Goal: Transaction & Acquisition: Obtain resource

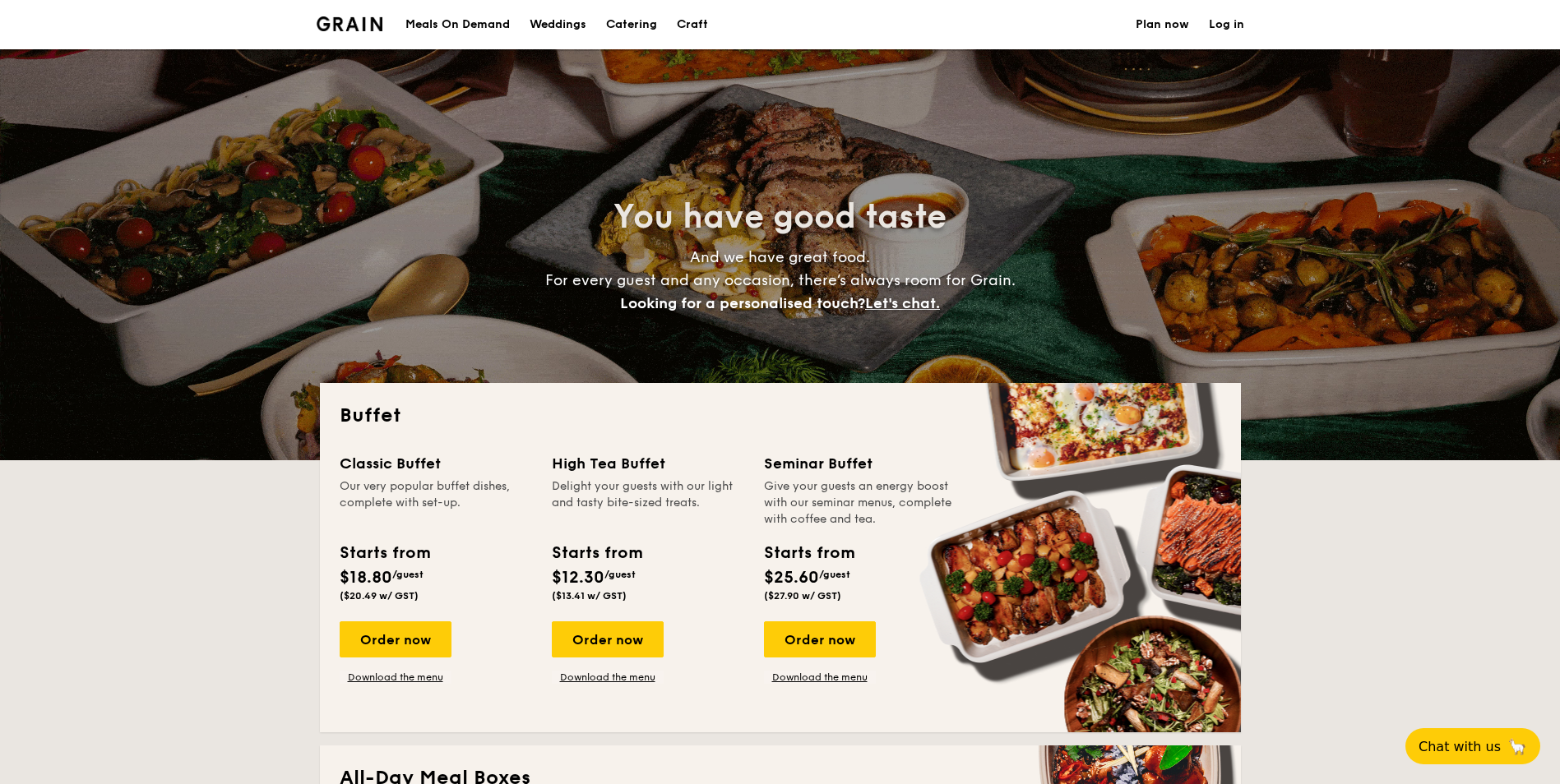
select select
click at [690, 26] on div "Craft" at bounding box center [692, 24] width 32 height 49
select select
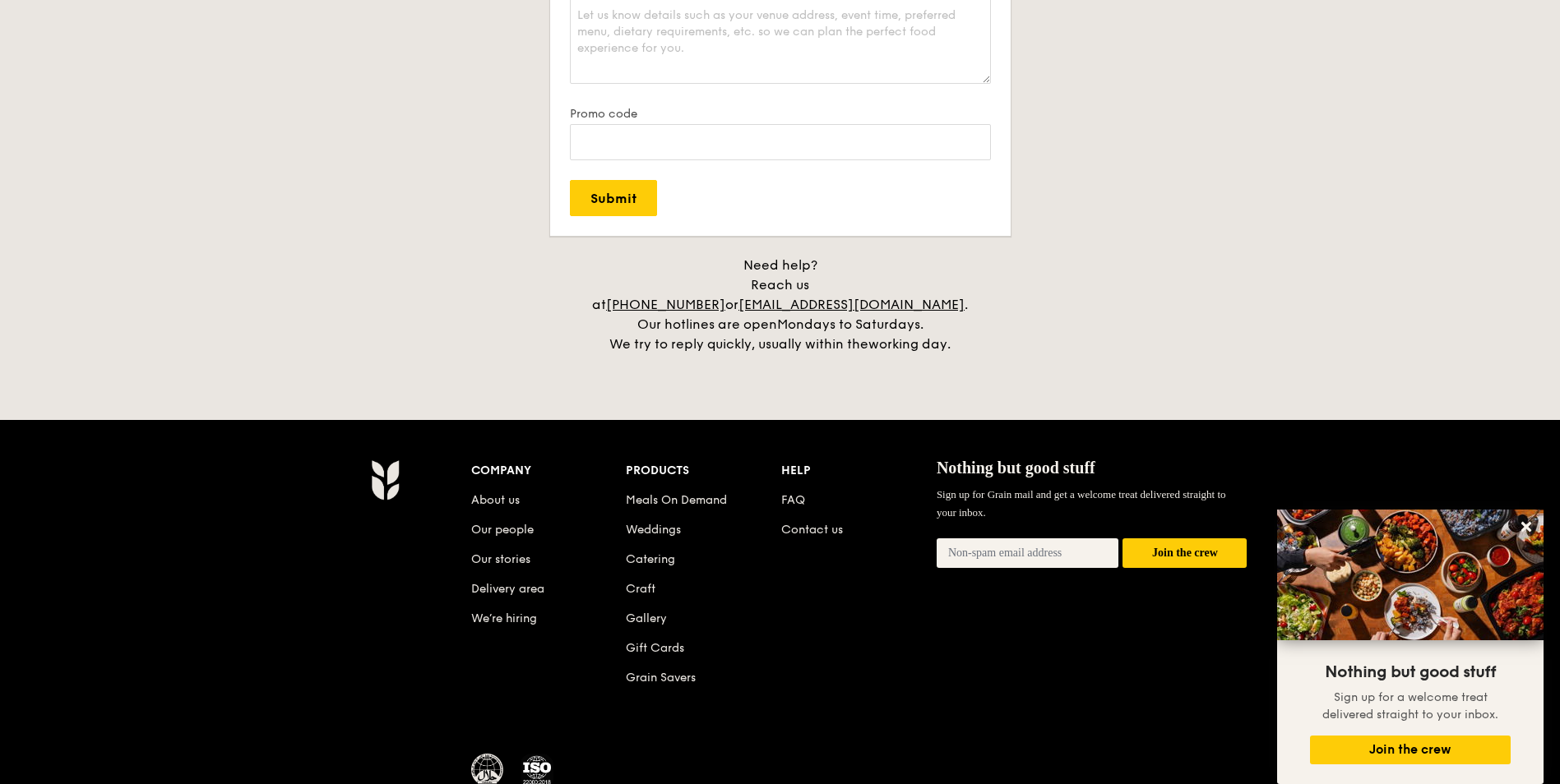
scroll to position [3341, 0]
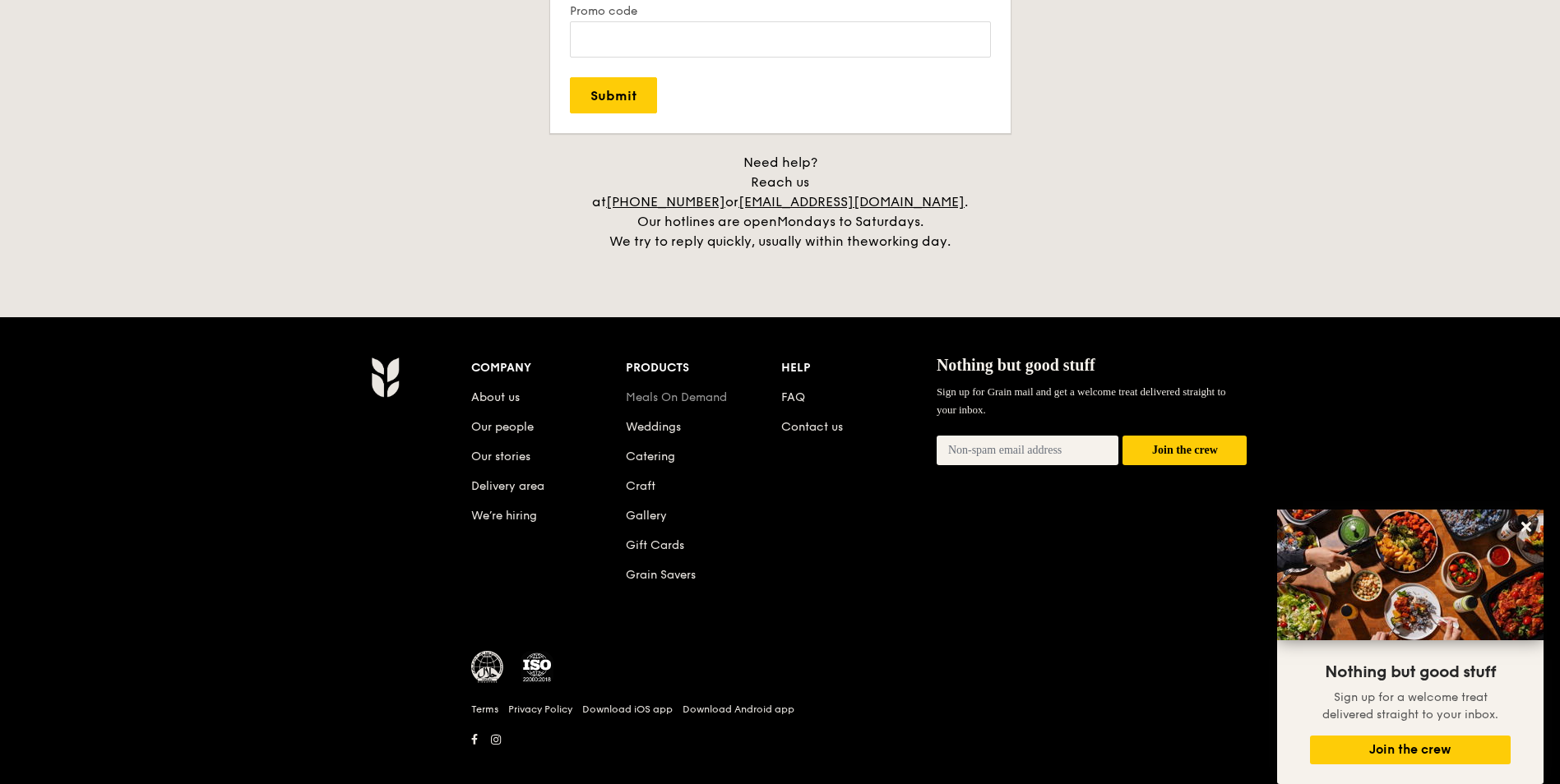
click at [655, 391] on link "Meals On Demand" at bounding box center [676, 397] width 101 height 14
click at [656, 420] on link "Weddings" at bounding box center [653, 426] width 55 height 14
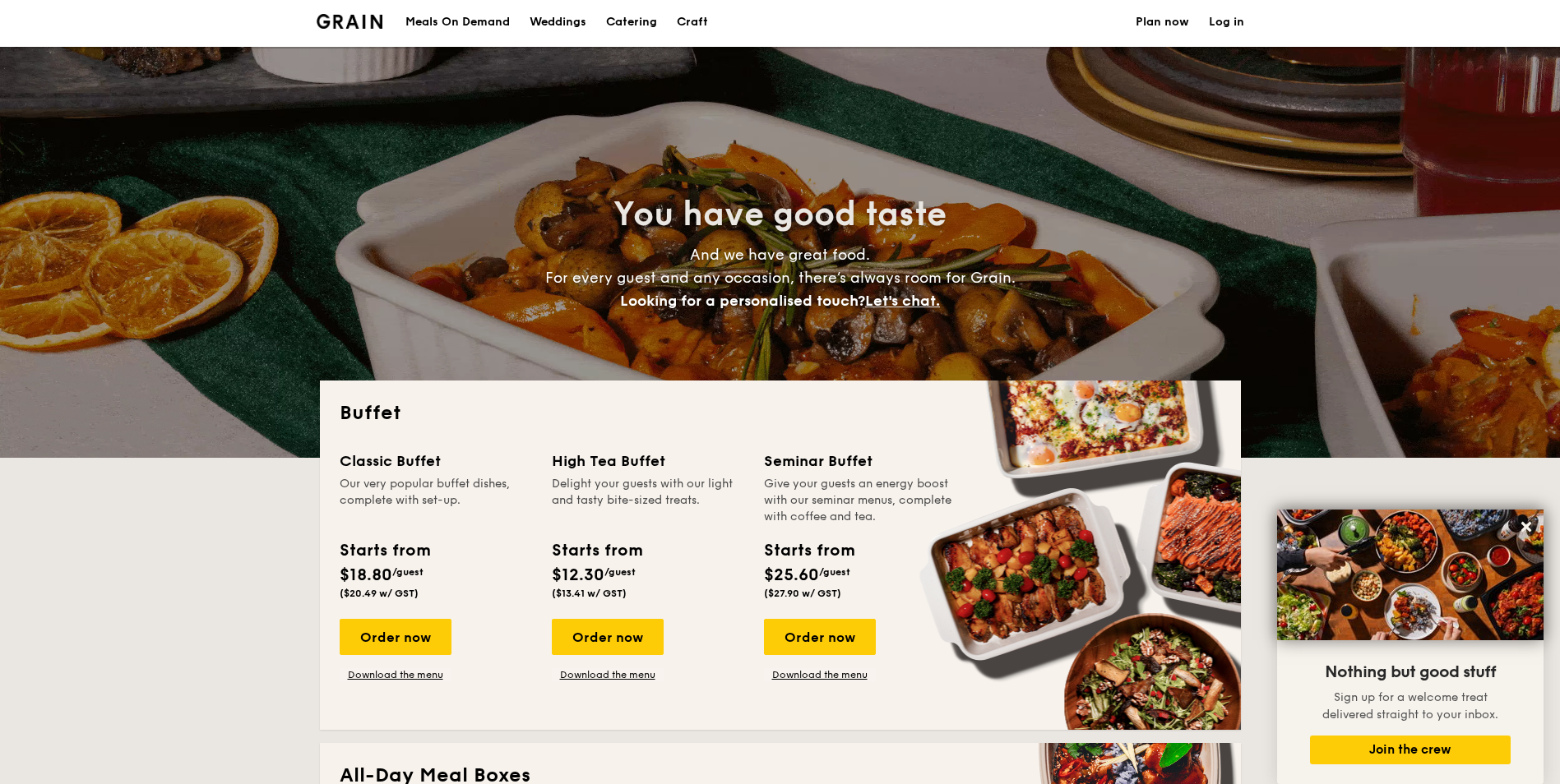
scroll to position [0, 0]
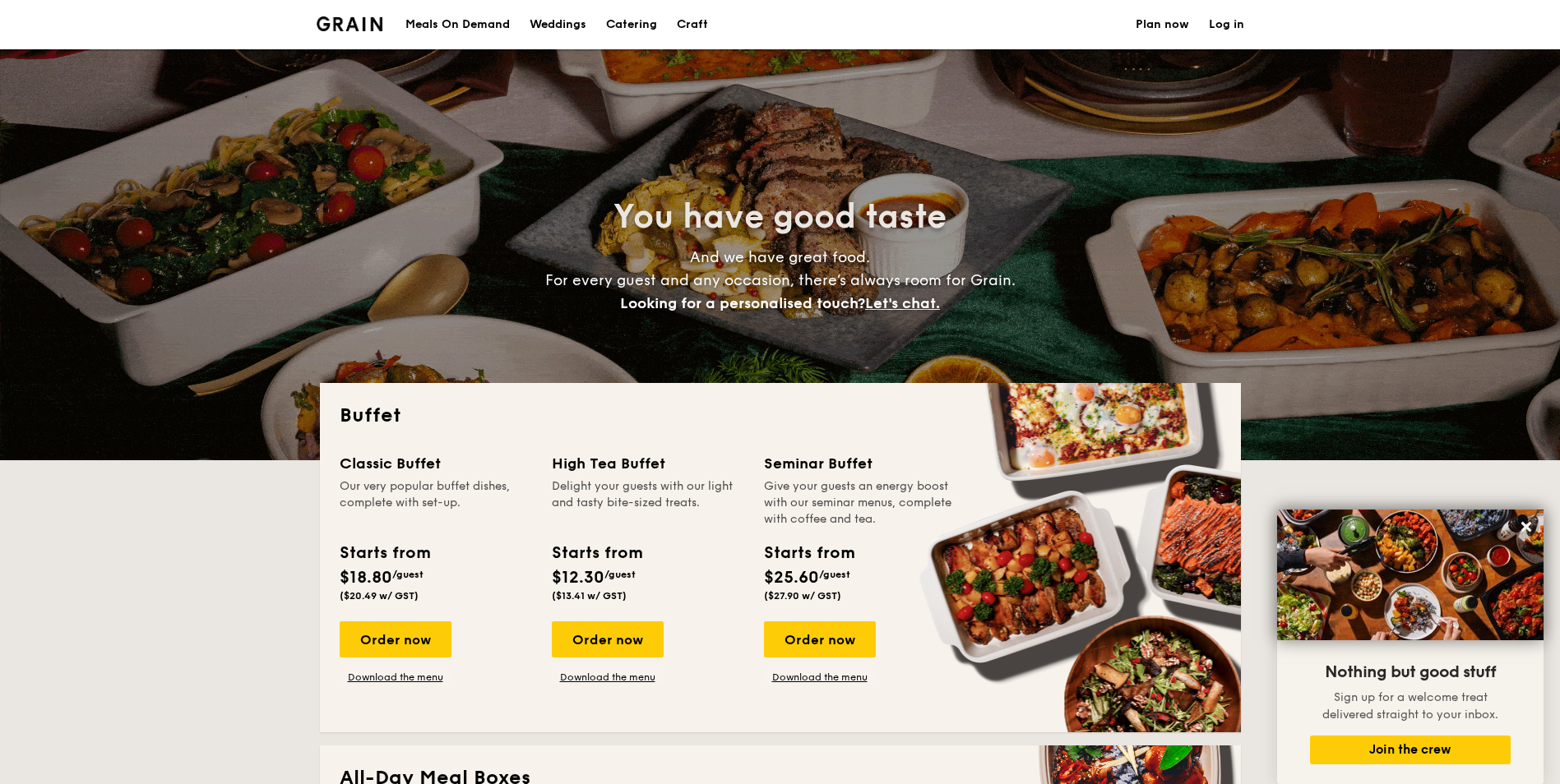
click at [613, 27] on h1 "Catering" at bounding box center [631, 24] width 51 height 49
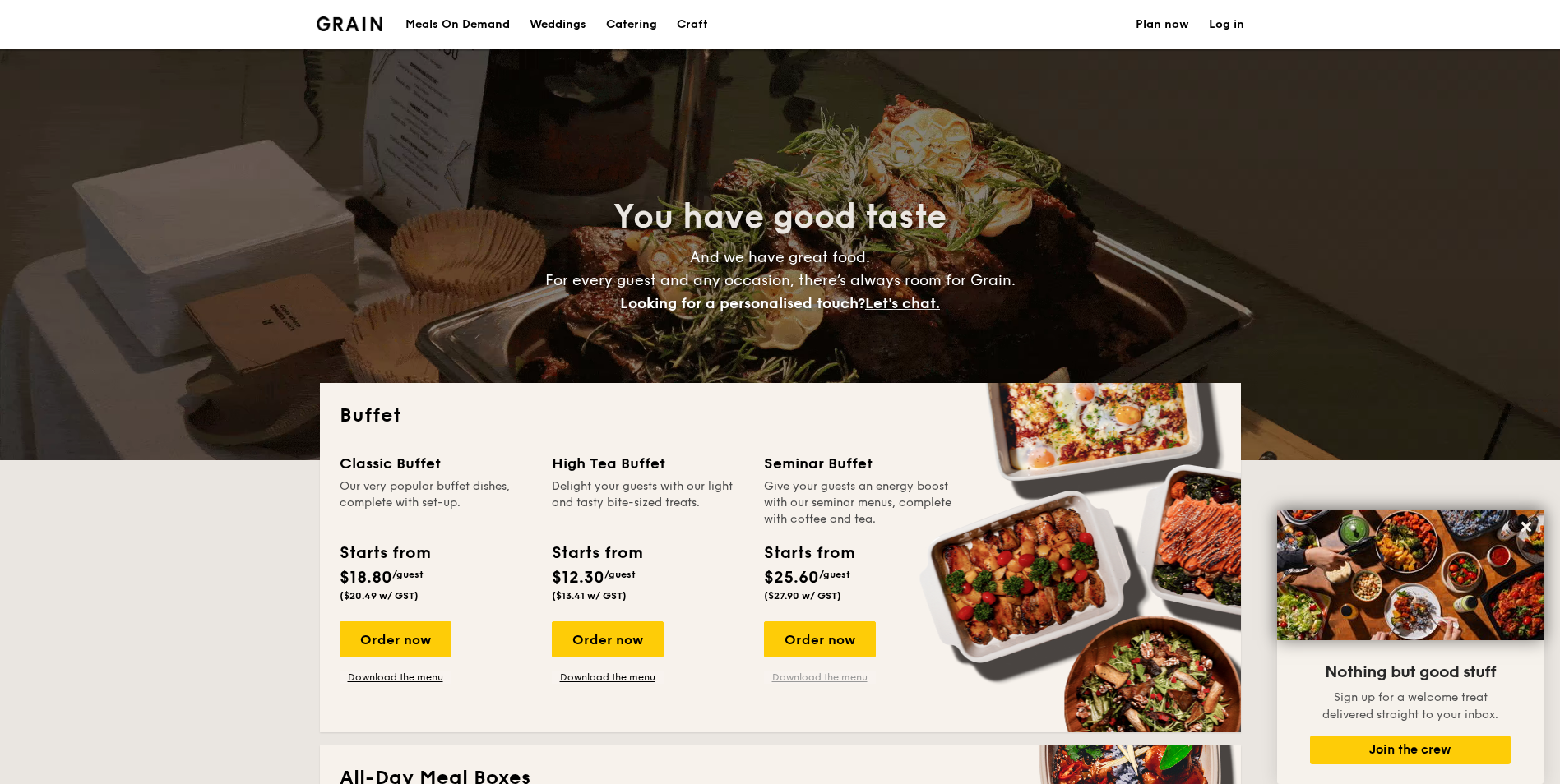
click at [822, 679] on link "Download the menu" at bounding box center [819, 678] width 112 height 13
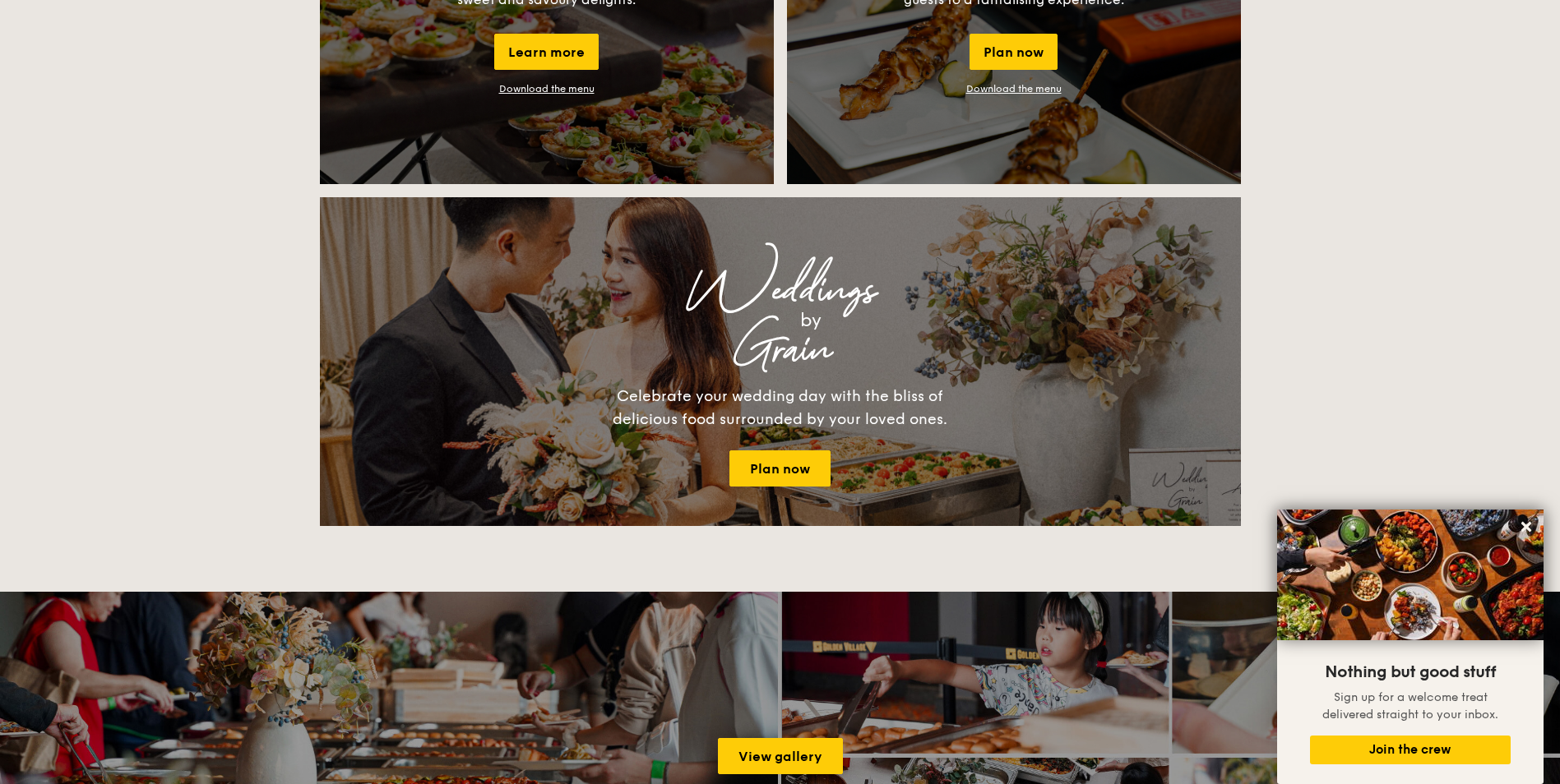
scroll to position [1397, 0]
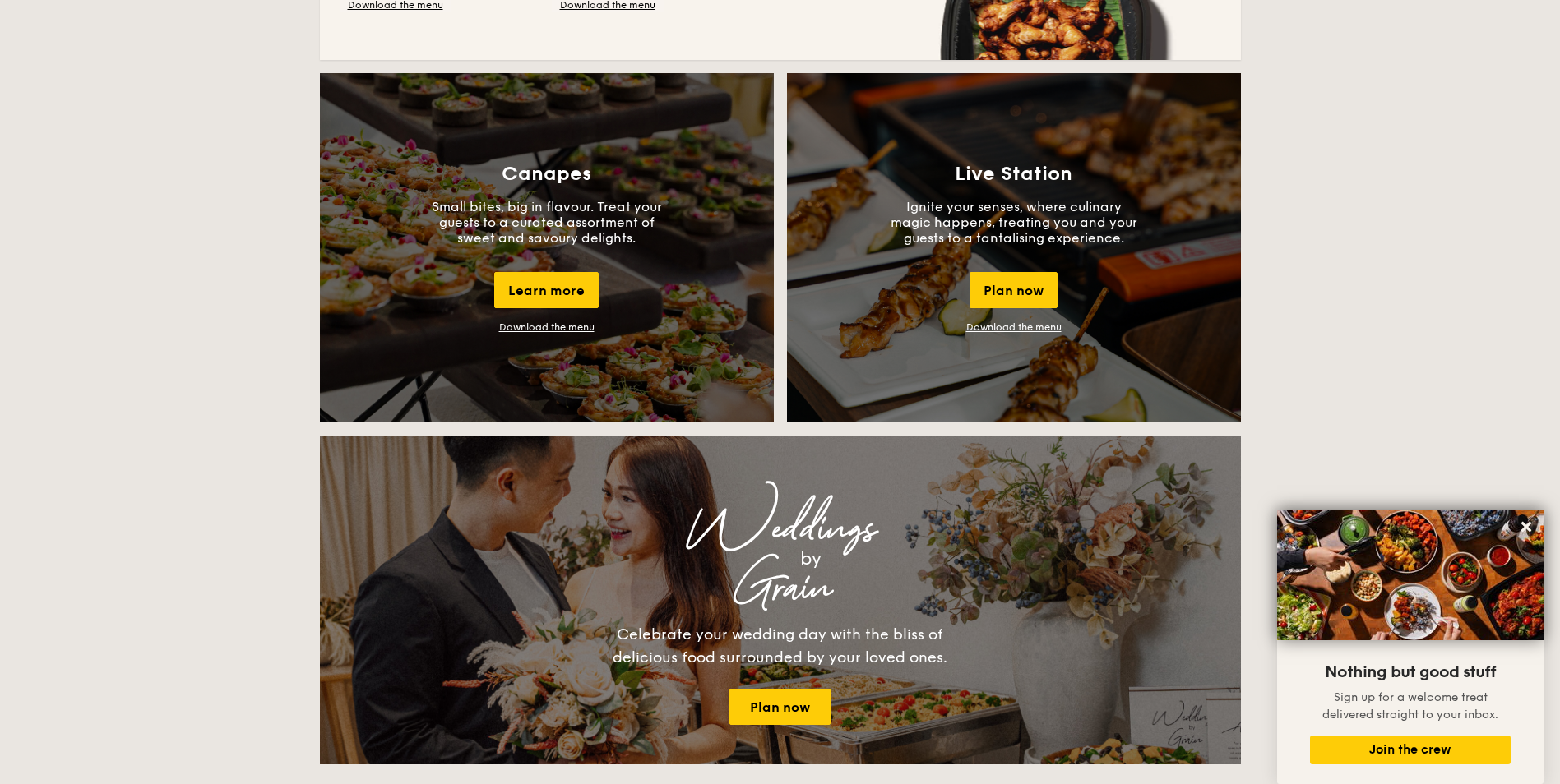
click at [1431, 246] on div "Buffet Classic Buffet Our very popular buffet dishes, complete with set-up. Sta…" at bounding box center [780, 590] width 1560 height 3209
click at [1012, 328] on link "Download the menu" at bounding box center [1013, 327] width 95 height 12
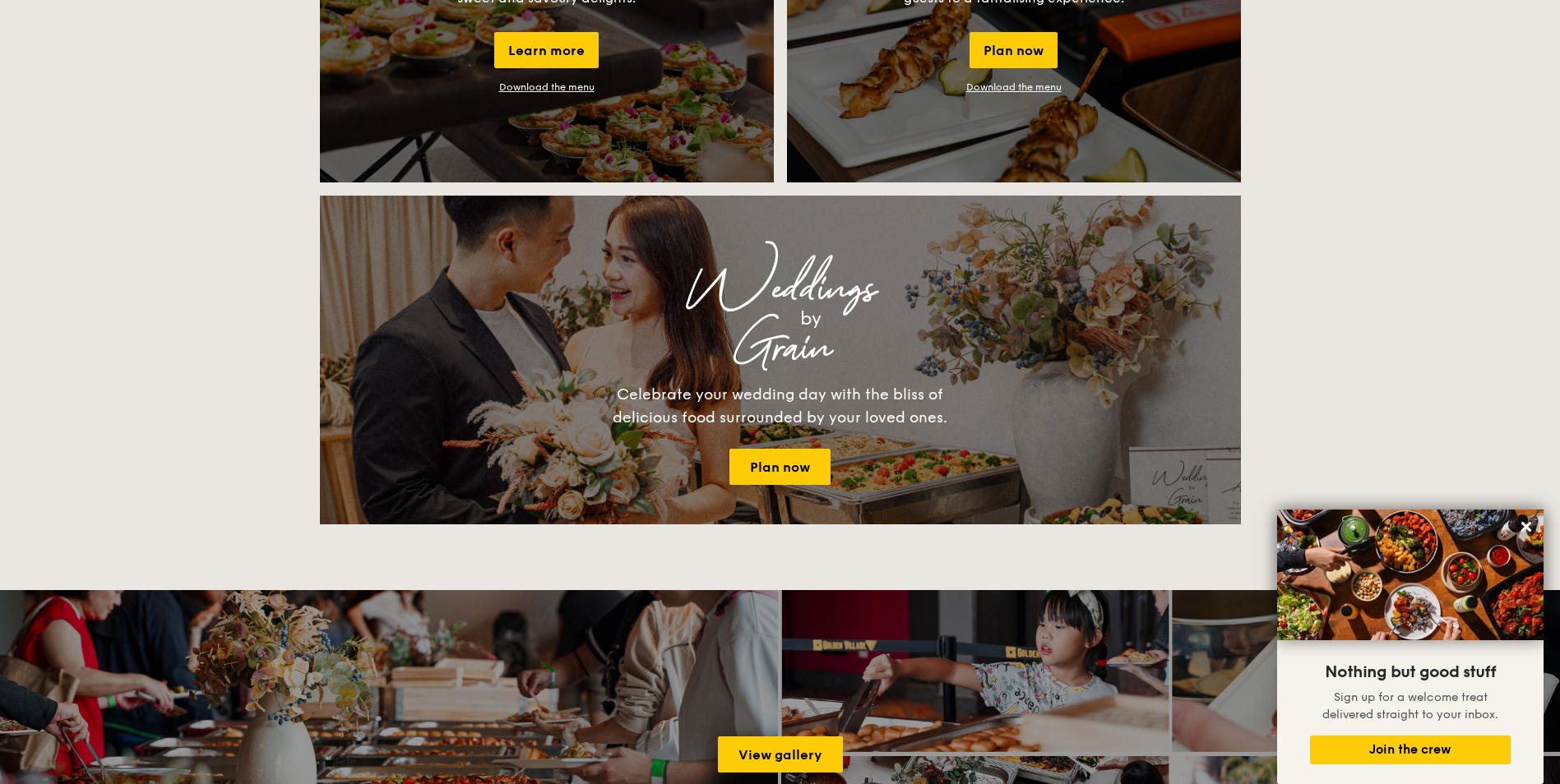
scroll to position [1809, 0]
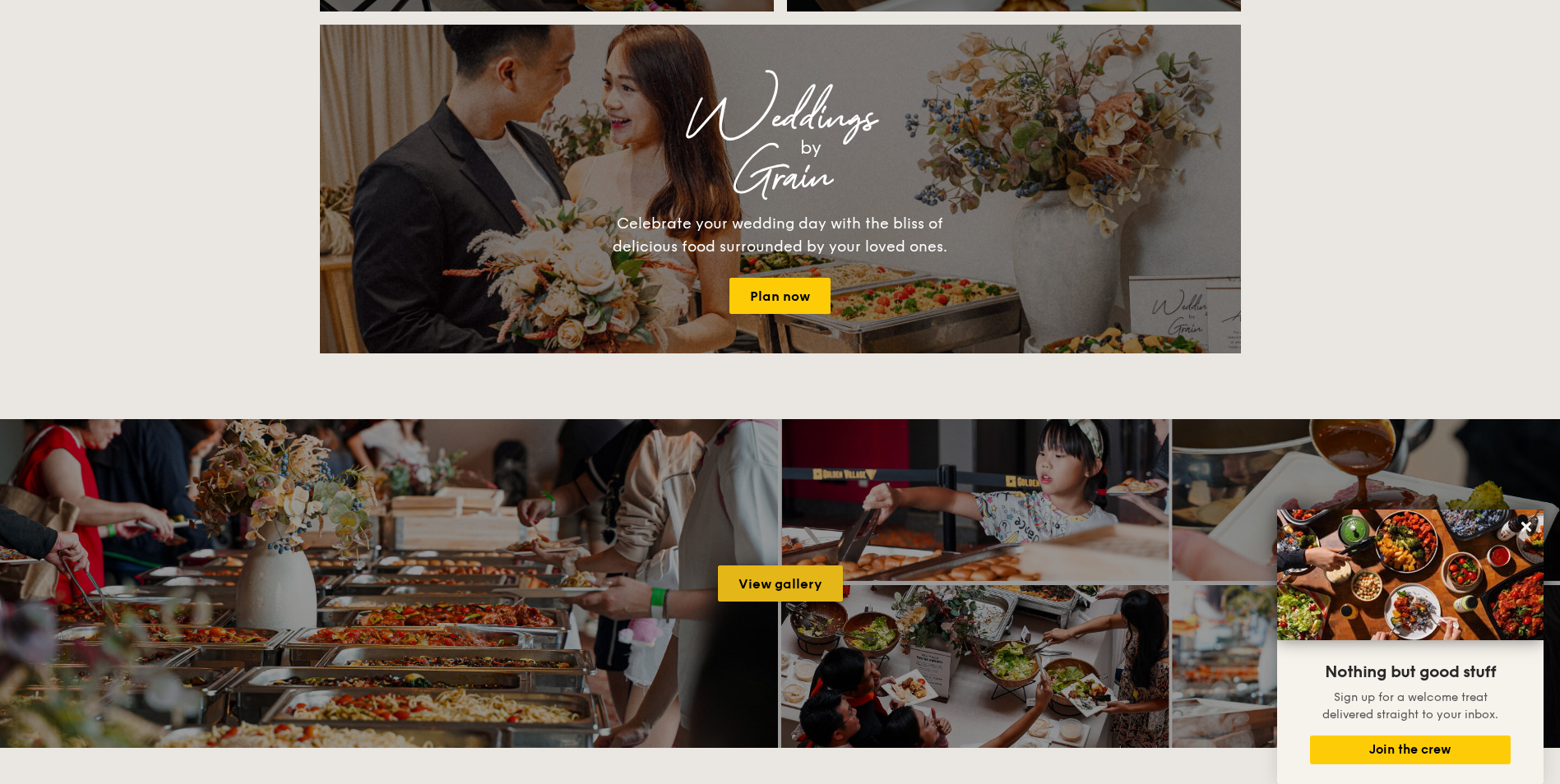
click at [817, 592] on link "View gallery" at bounding box center [780, 584] width 125 height 37
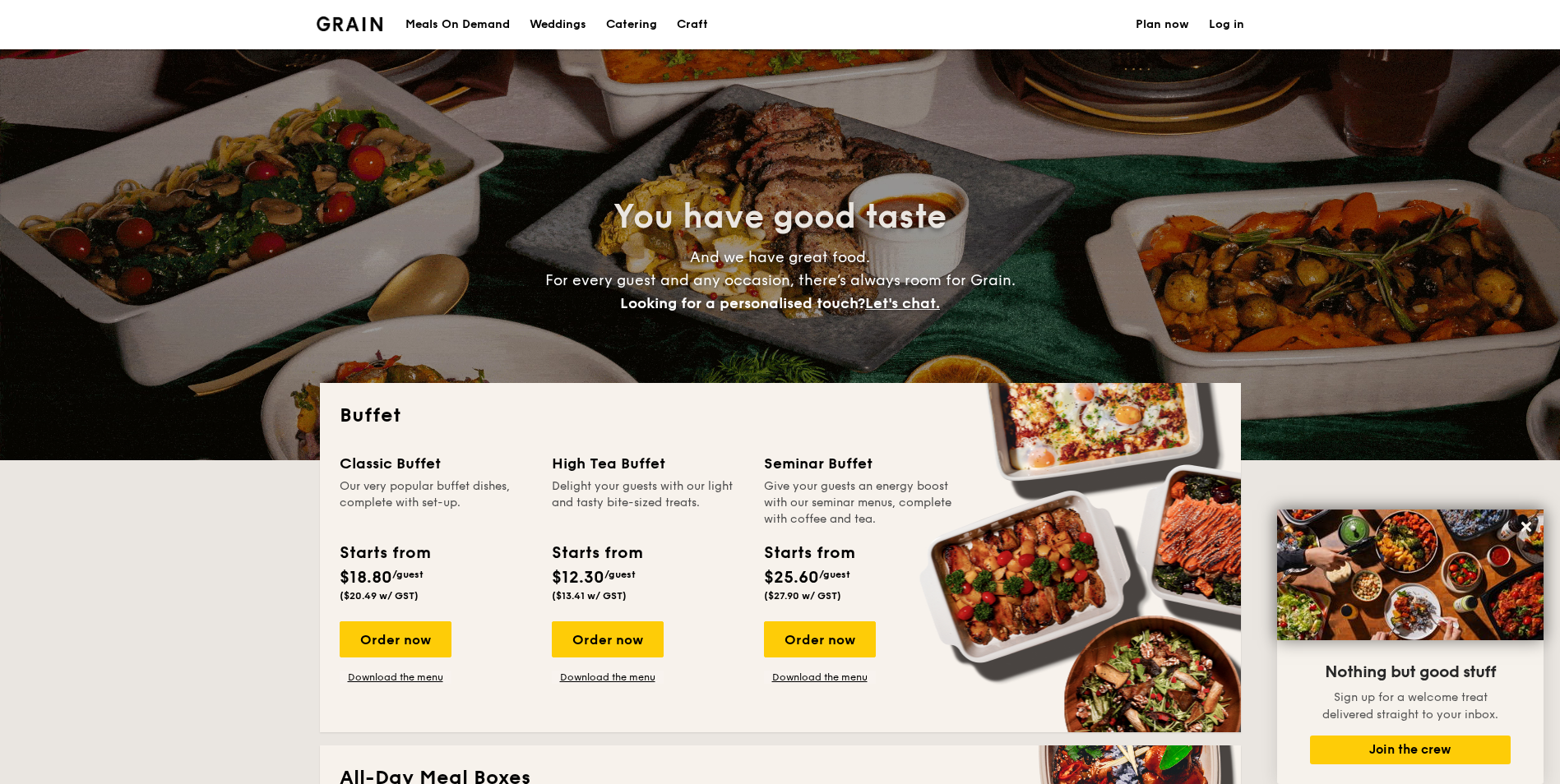
scroll to position [246, 0]
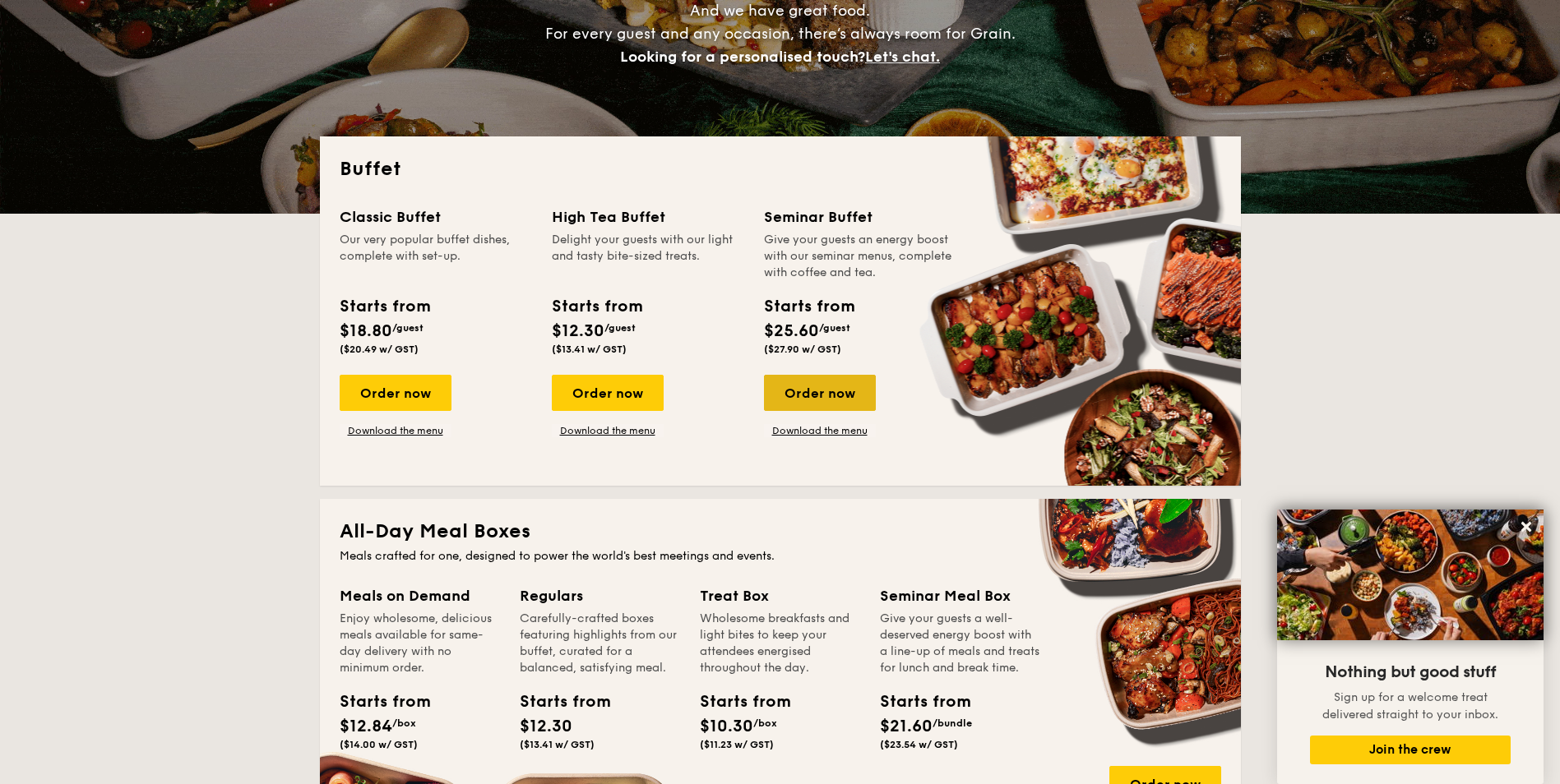
click at [826, 399] on div "Order now" at bounding box center [819, 393] width 112 height 37
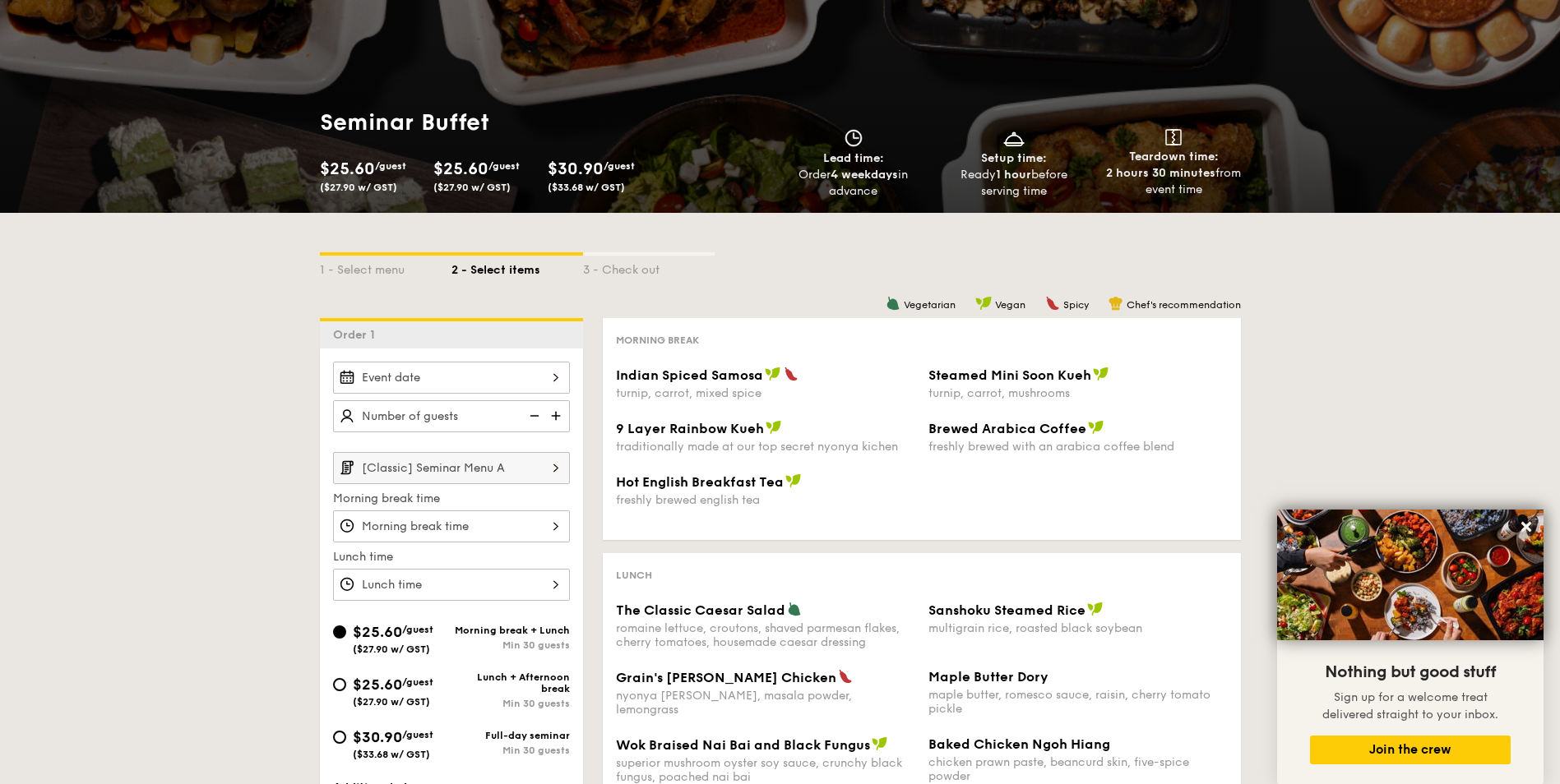
scroll to position [82, 0]
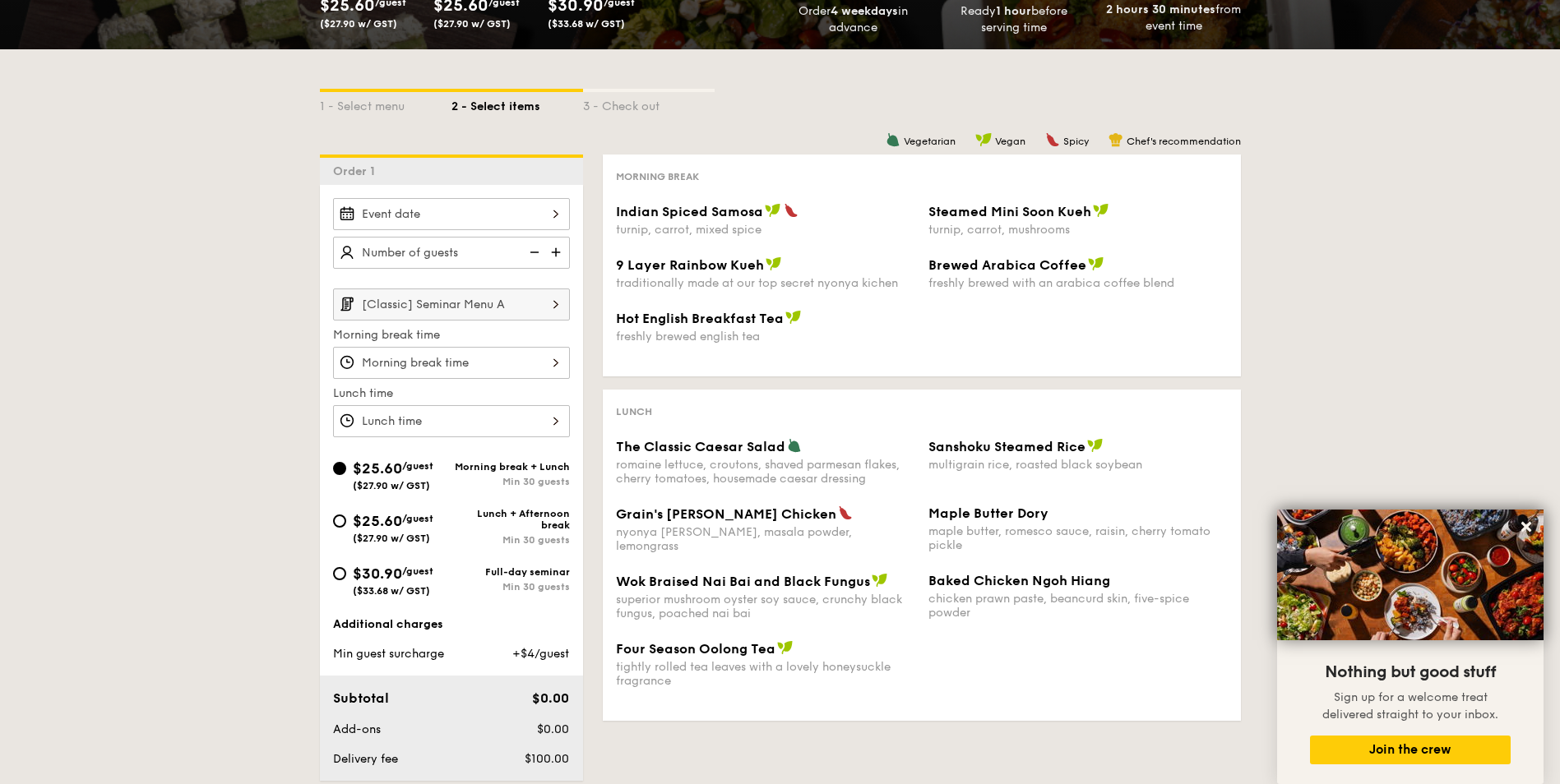
select select
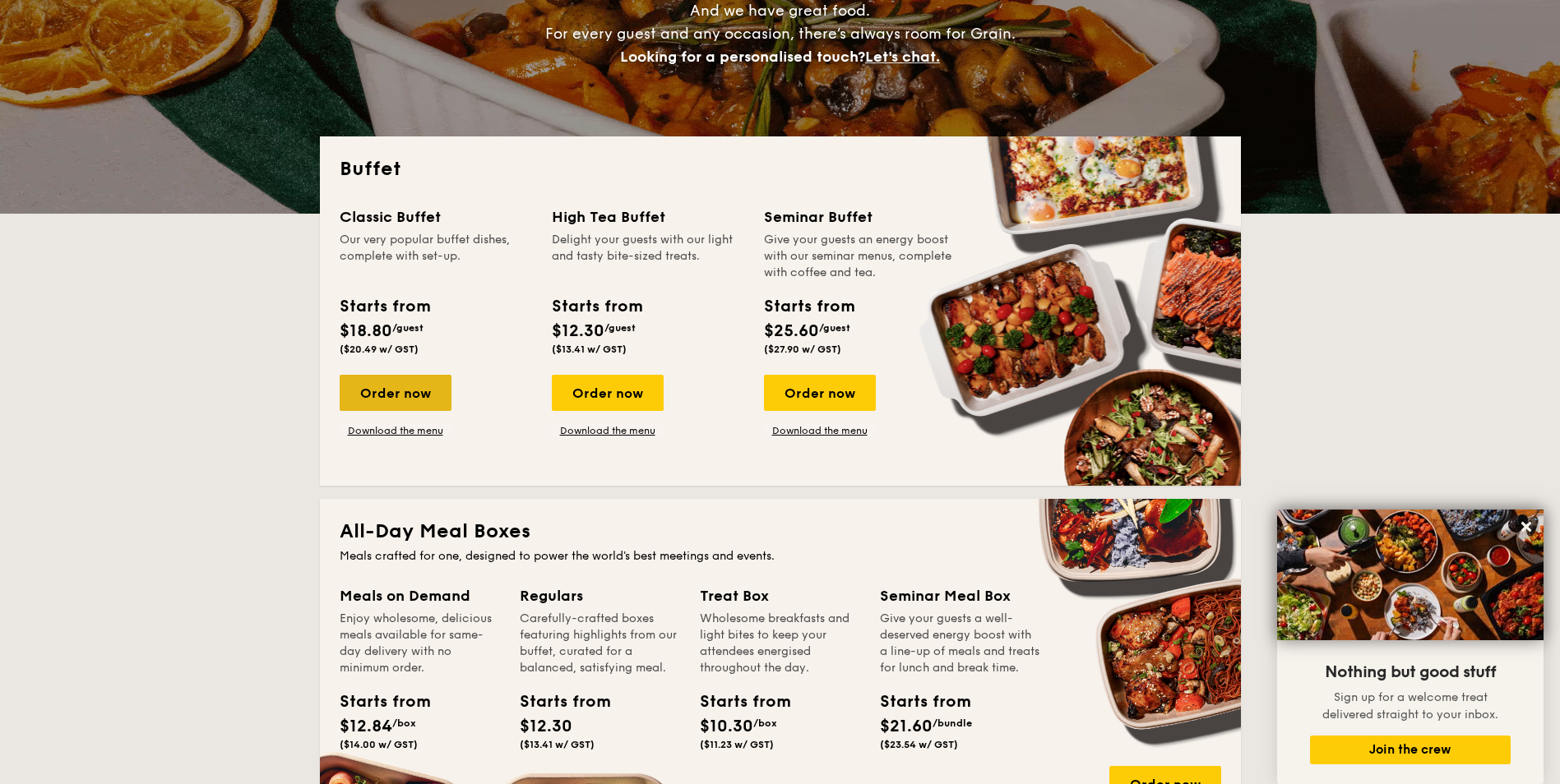
click at [373, 396] on div "Order now" at bounding box center [395, 393] width 112 height 37
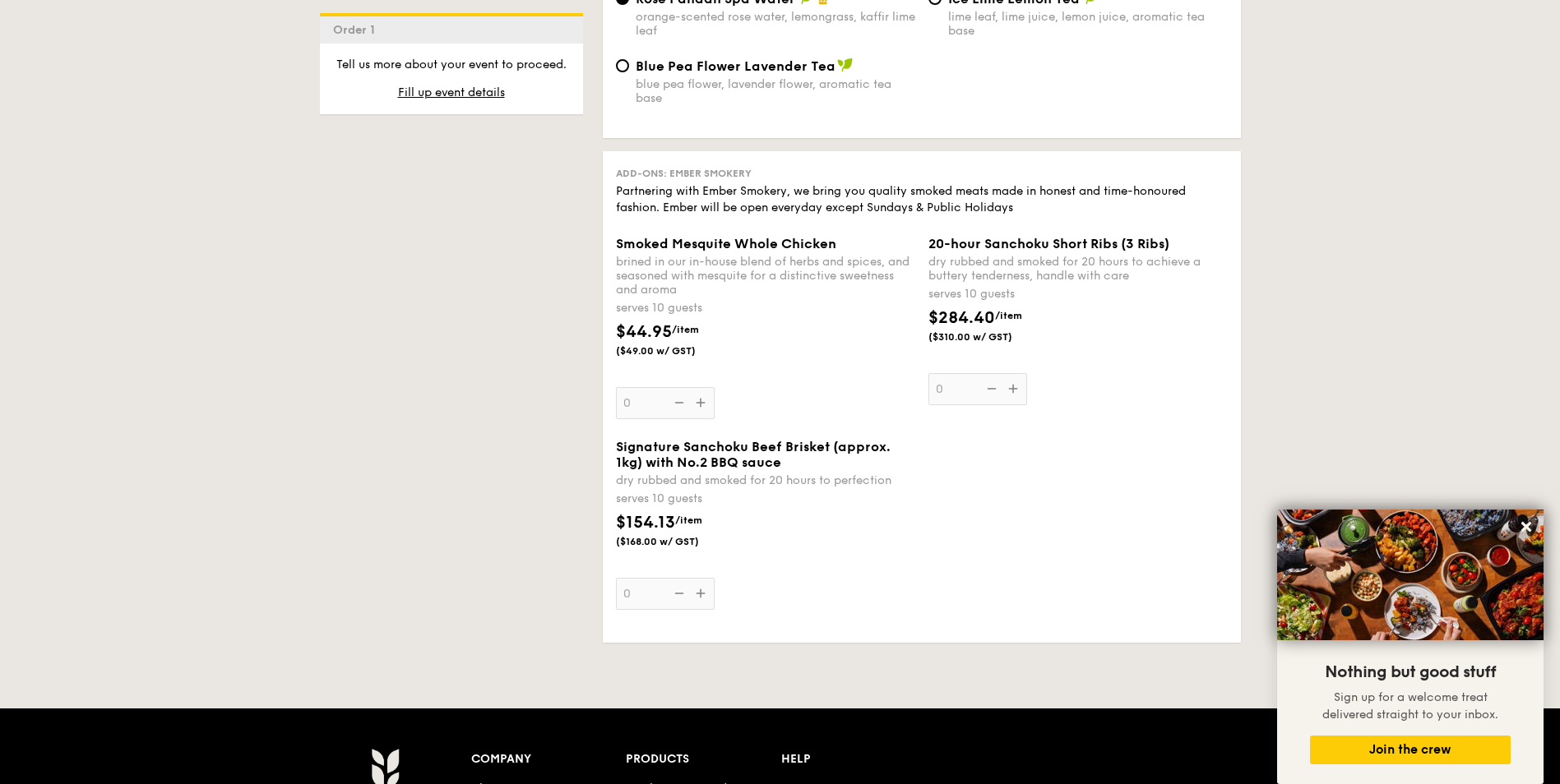
scroll to position [1891, 0]
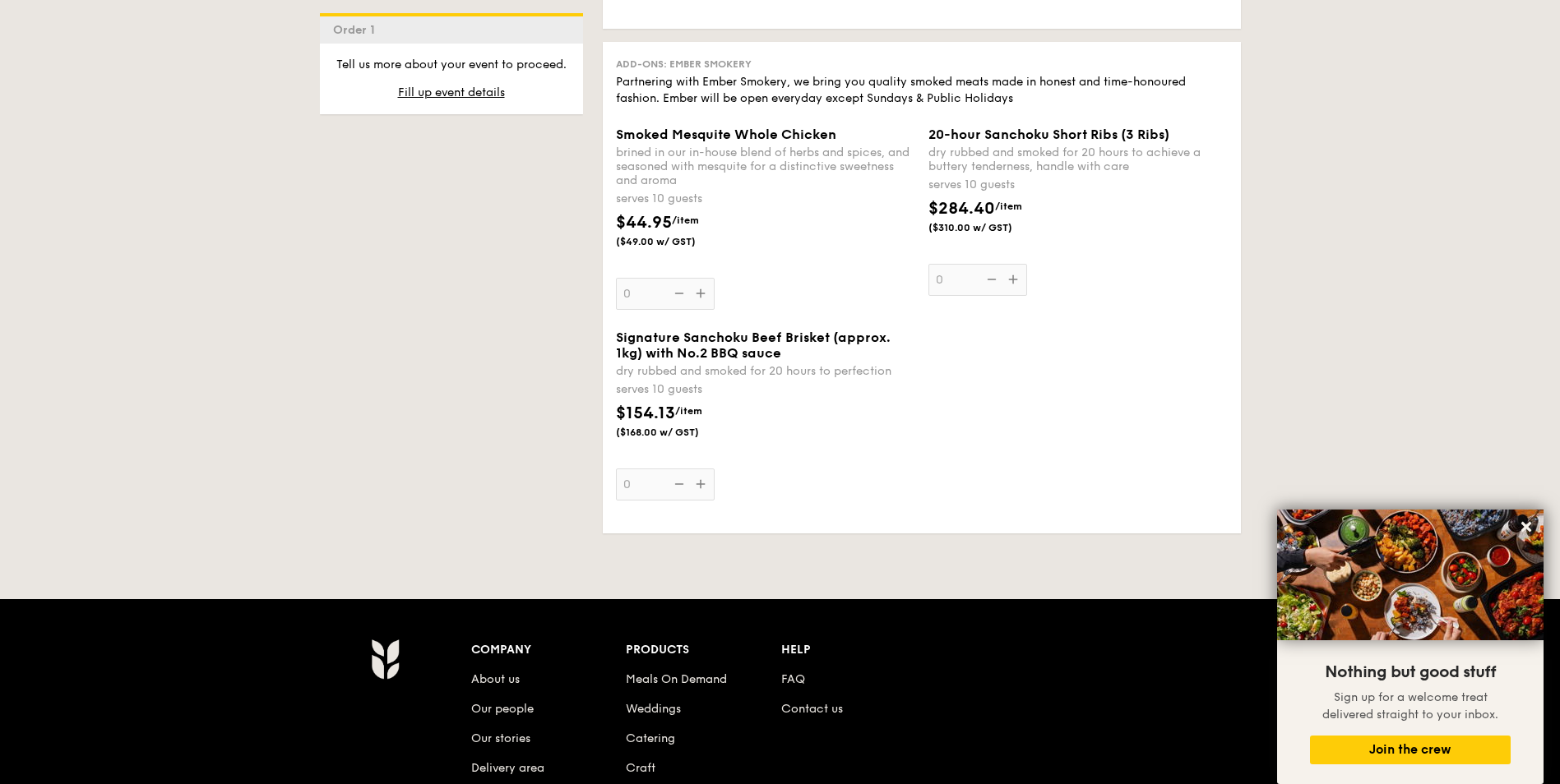
select select
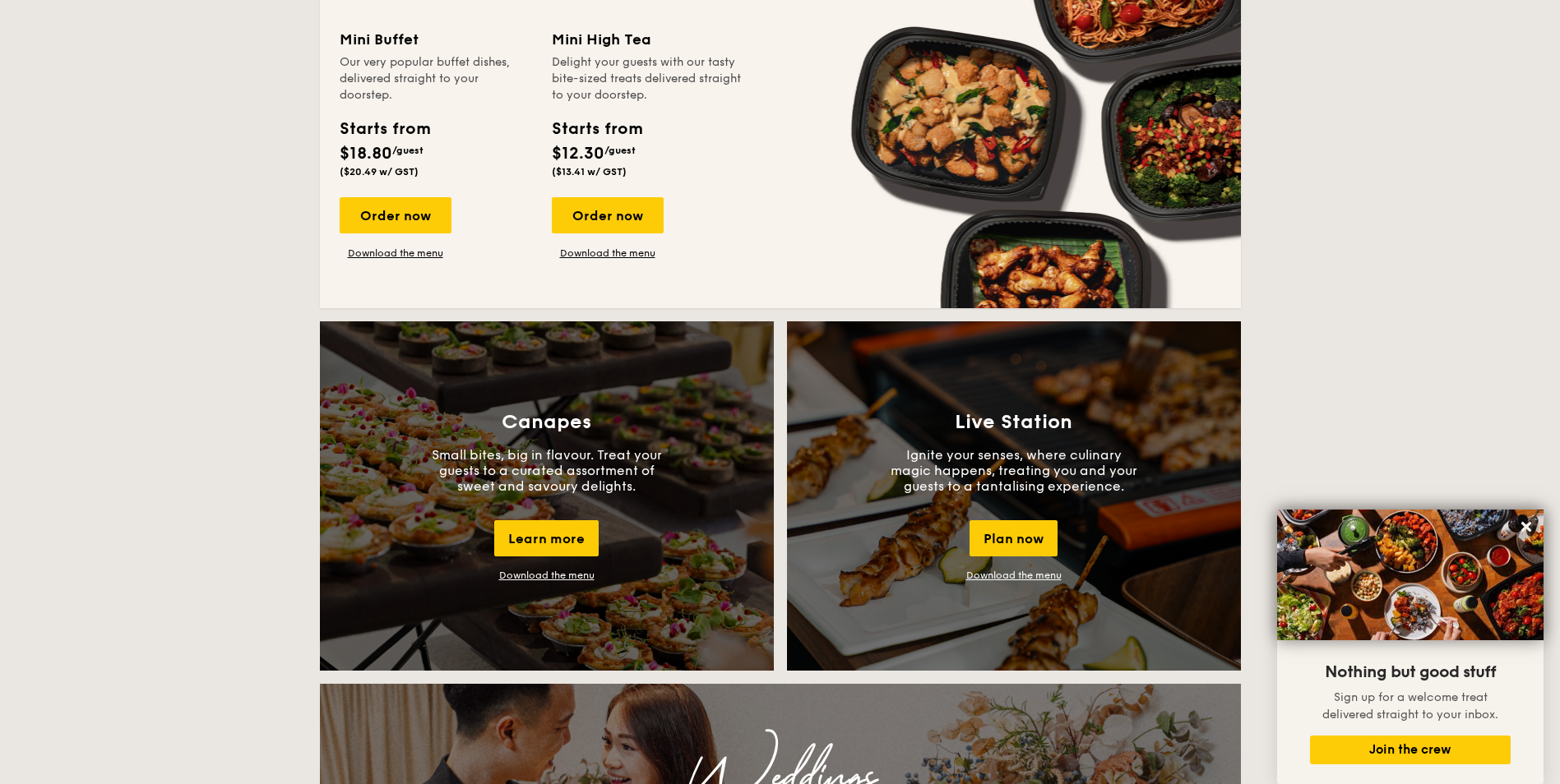
scroll to position [1069, 0]
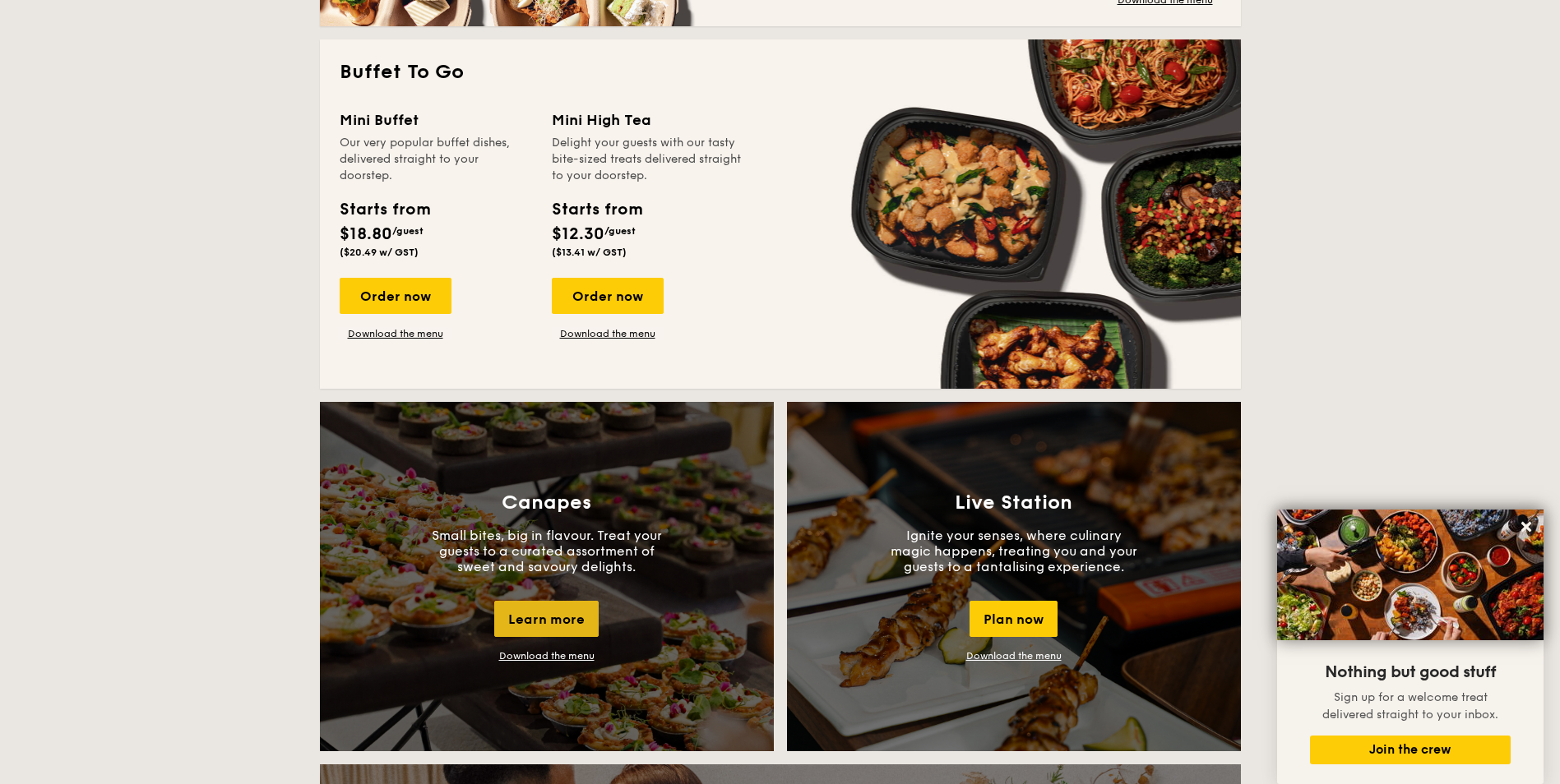
click at [551, 629] on div "Learn more" at bounding box center [546, 619] width 105 height 37
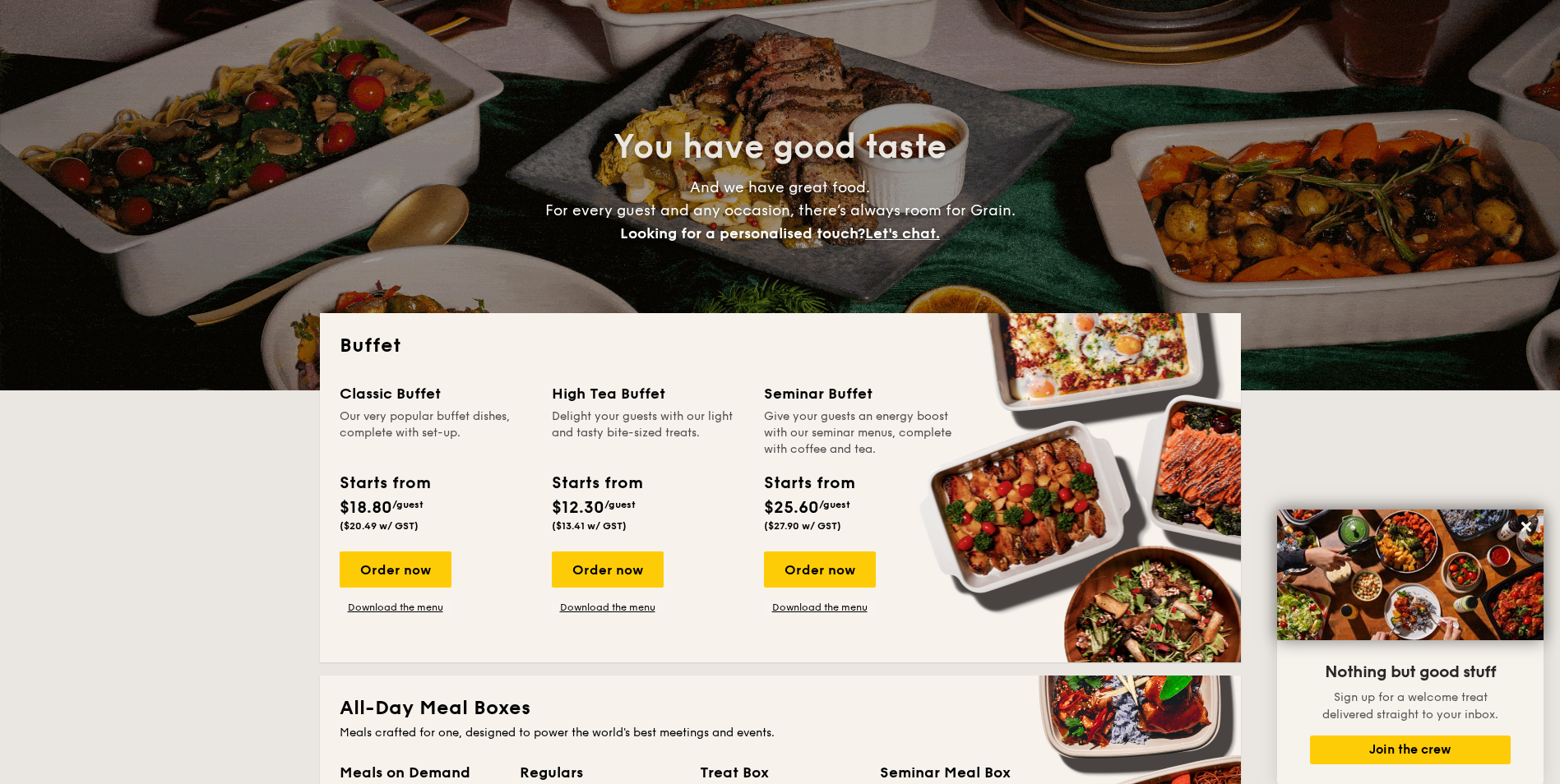
scroll to position [0, 0]
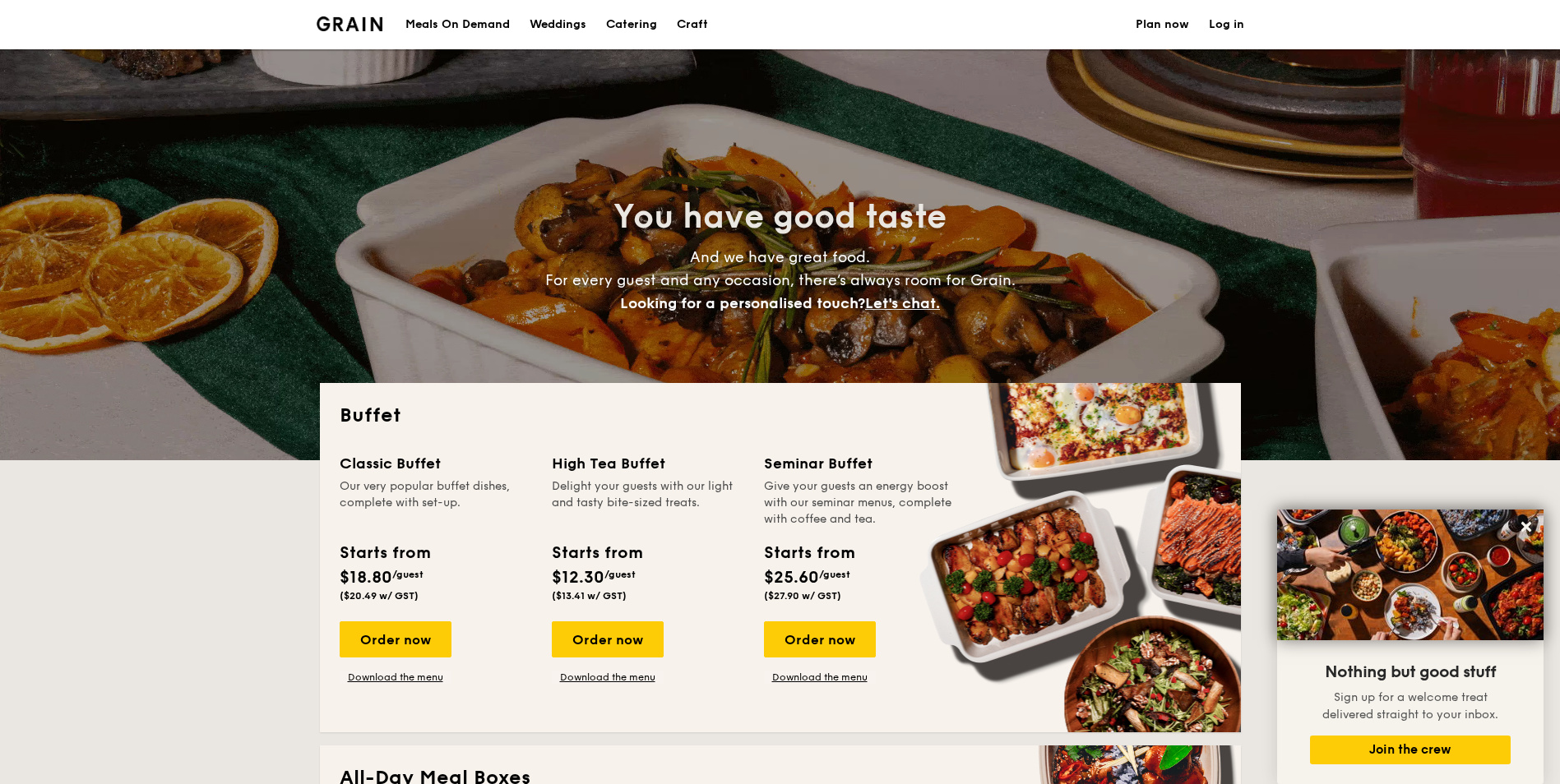
click at [349, 24] on img at bounding box center [349, 24] width 66 height 15
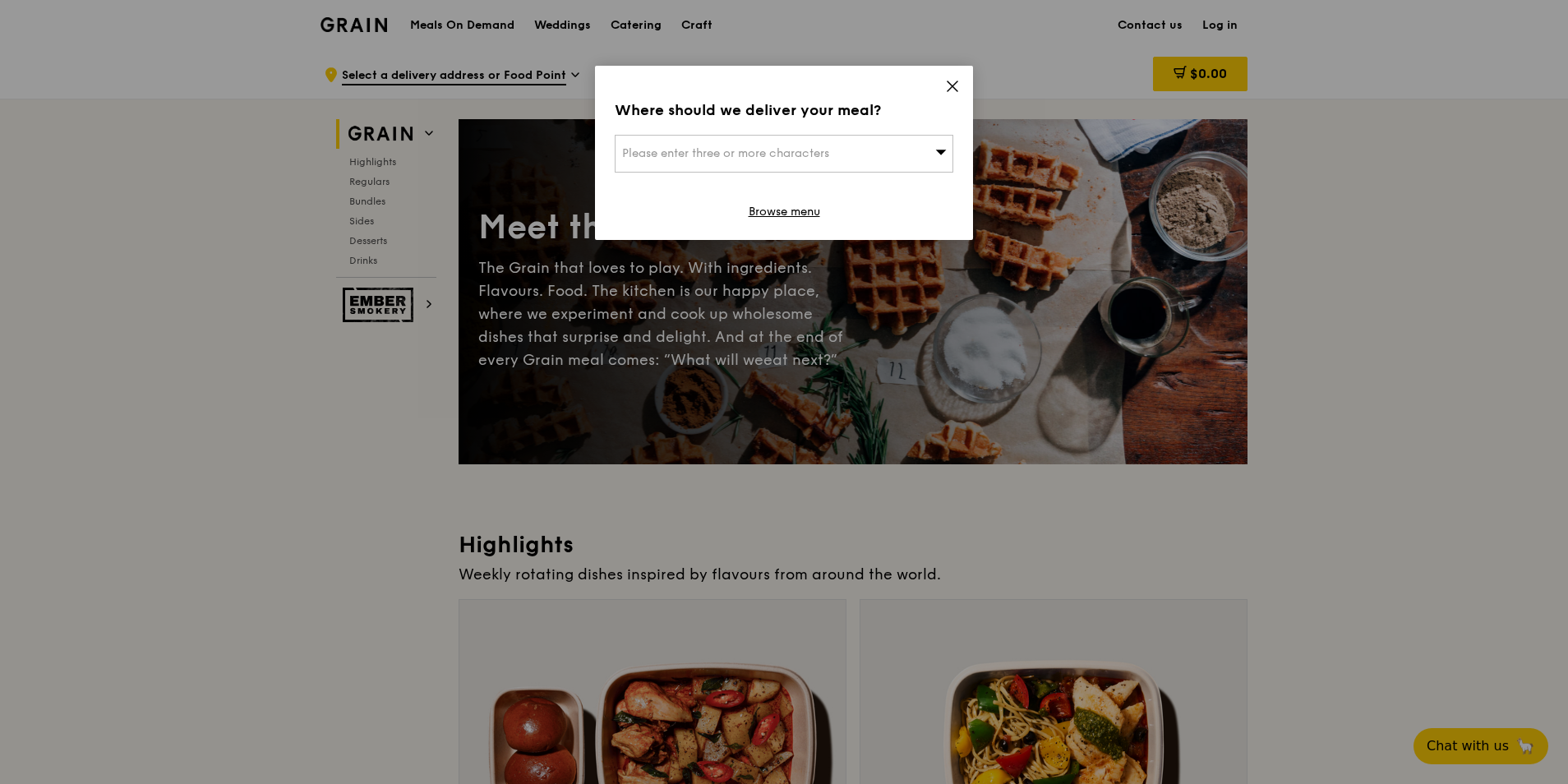
click at [962, 80] on div "Where should we deliver your meal? Please enter three or more characters Browse…" at bounding box center [784, 153] width 378 height 174
click at [953, 84] on icon at bounding box center [952, 86] width 15 height 15
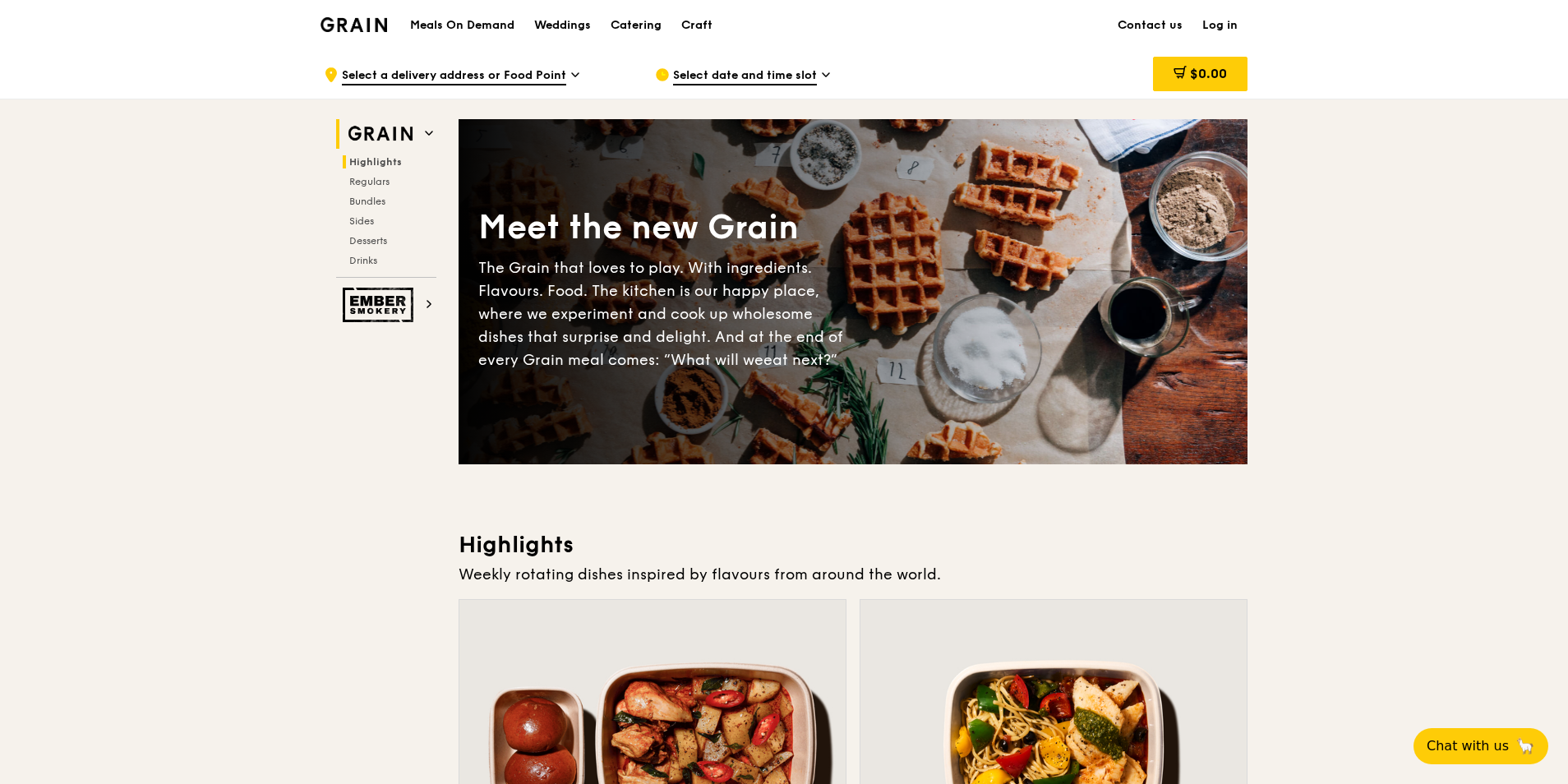
click at [361, 160] on span "Highlights" at bounding box center [375, 162] width 52 height 12
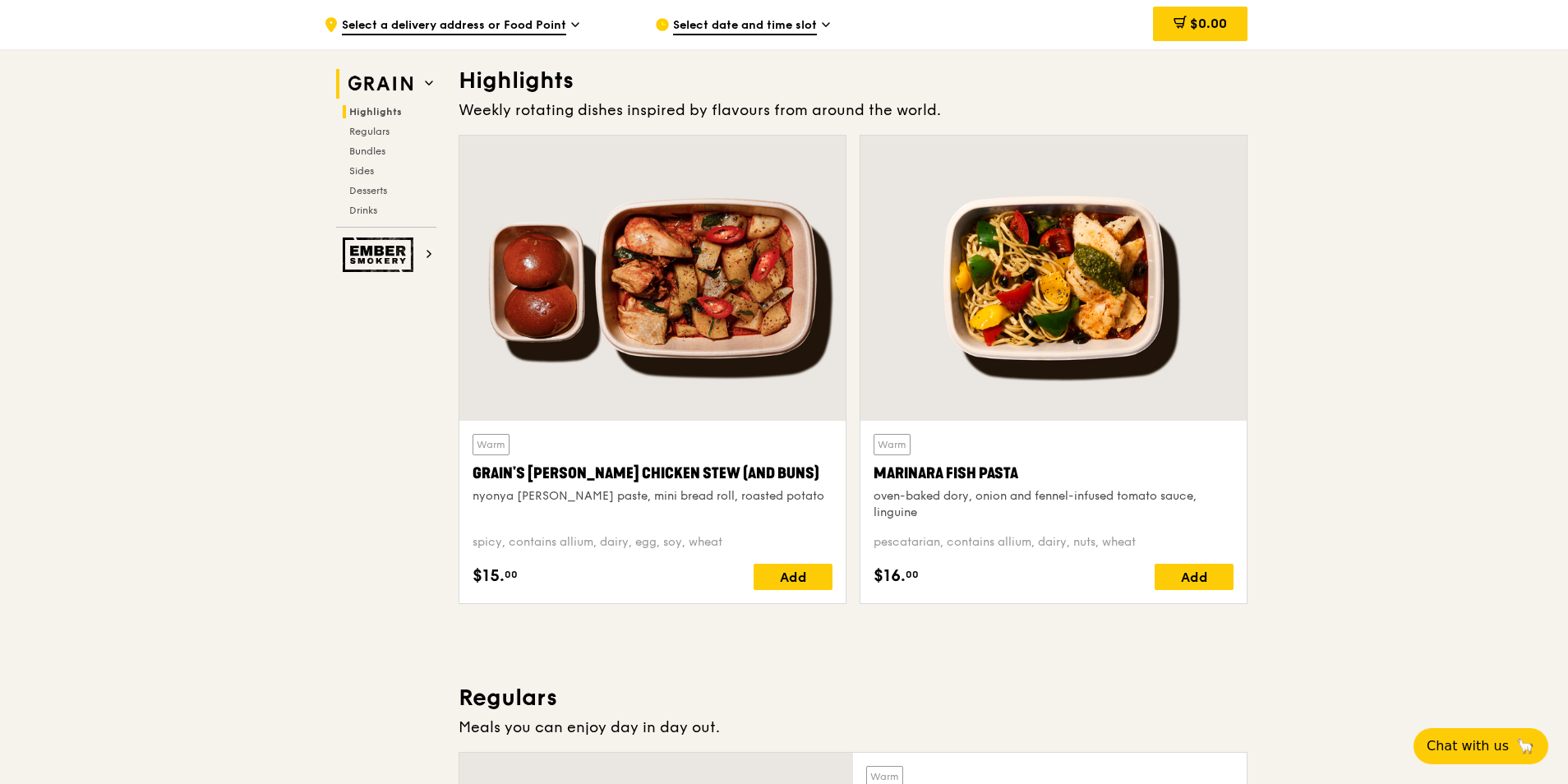
scroll to position [465, 0]
click at [362, 153] on span "Bundles" at bounding box center [368, 151] width 39 height 12
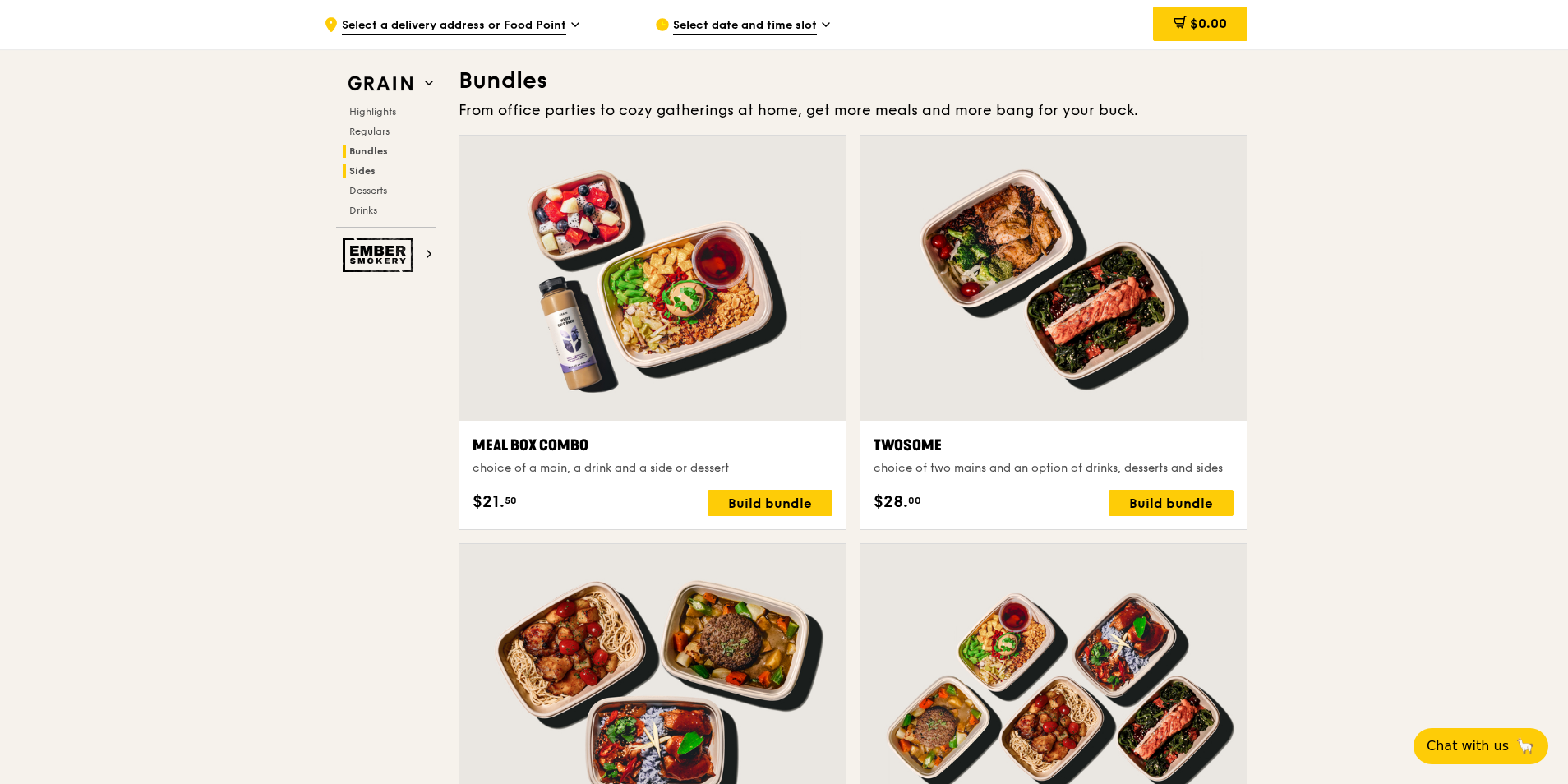
click at [362, 167] on span "Sides" at bounding box center [362, 171] width 27 height 12
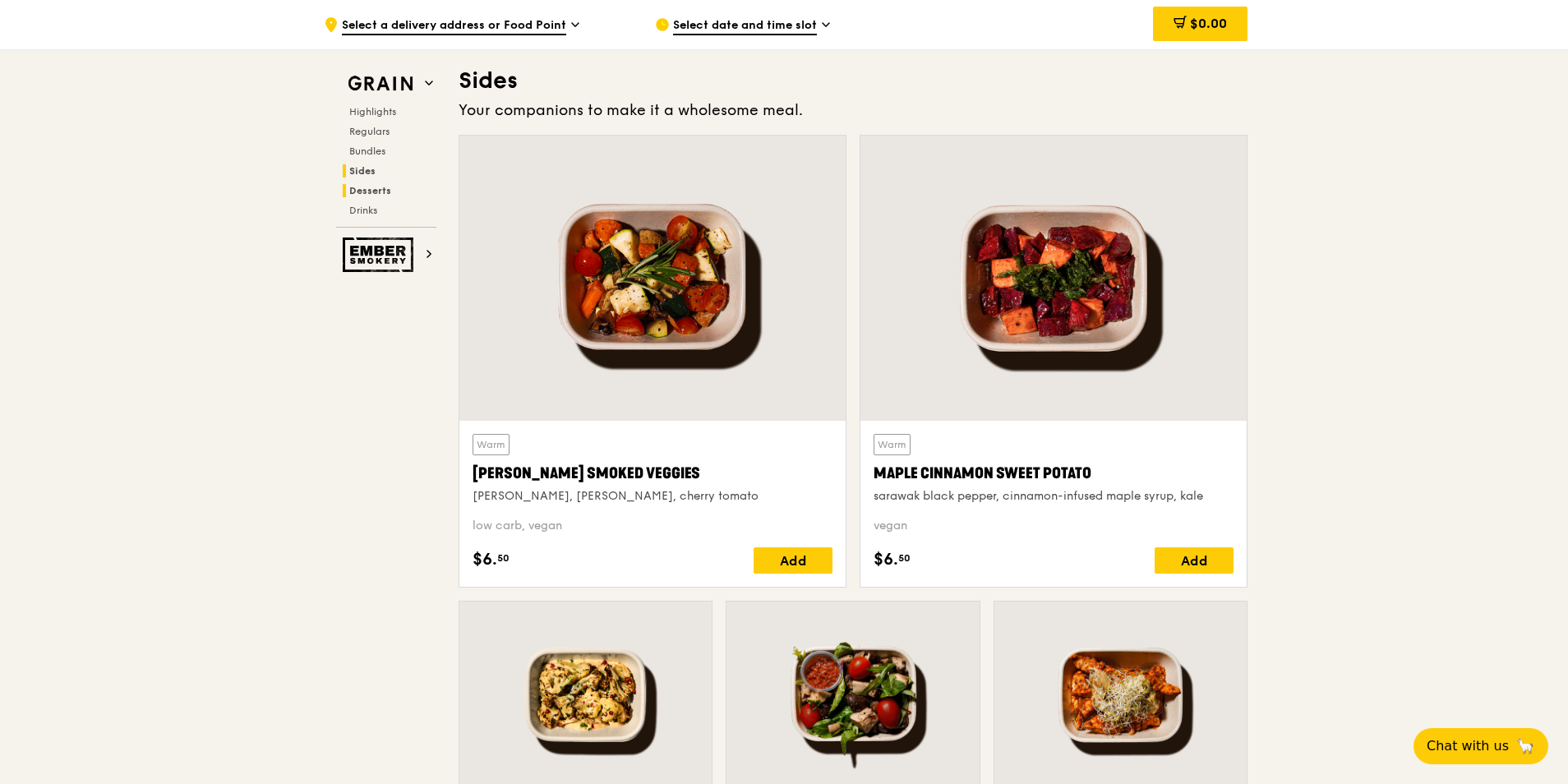
click at [367, 190] on span "Desserts" at bounding box center [370, 191] width 42 height 12
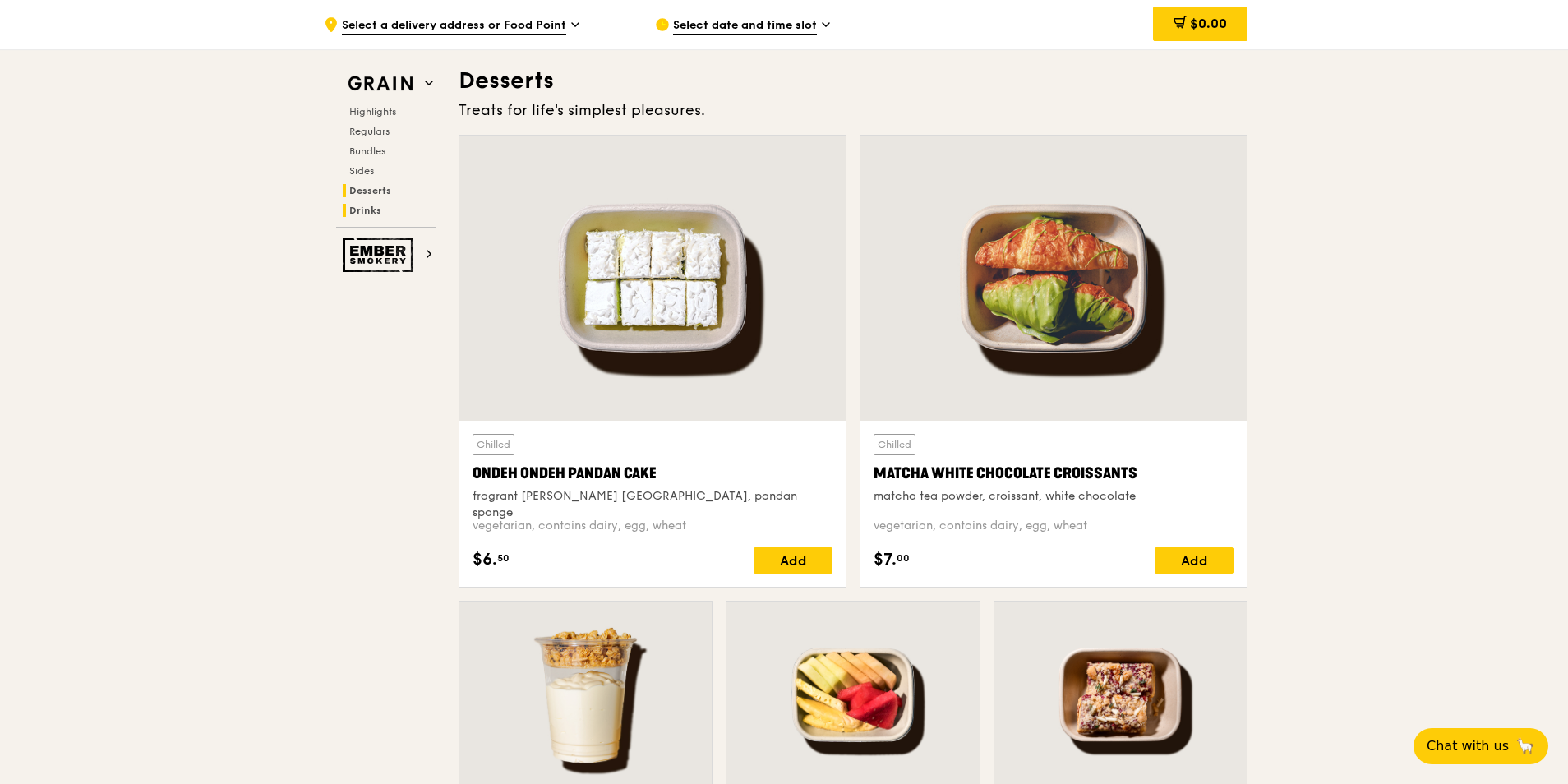
click at [367, 207] on span "Drinks" at bounding box center [365, 211] width 32 height 12
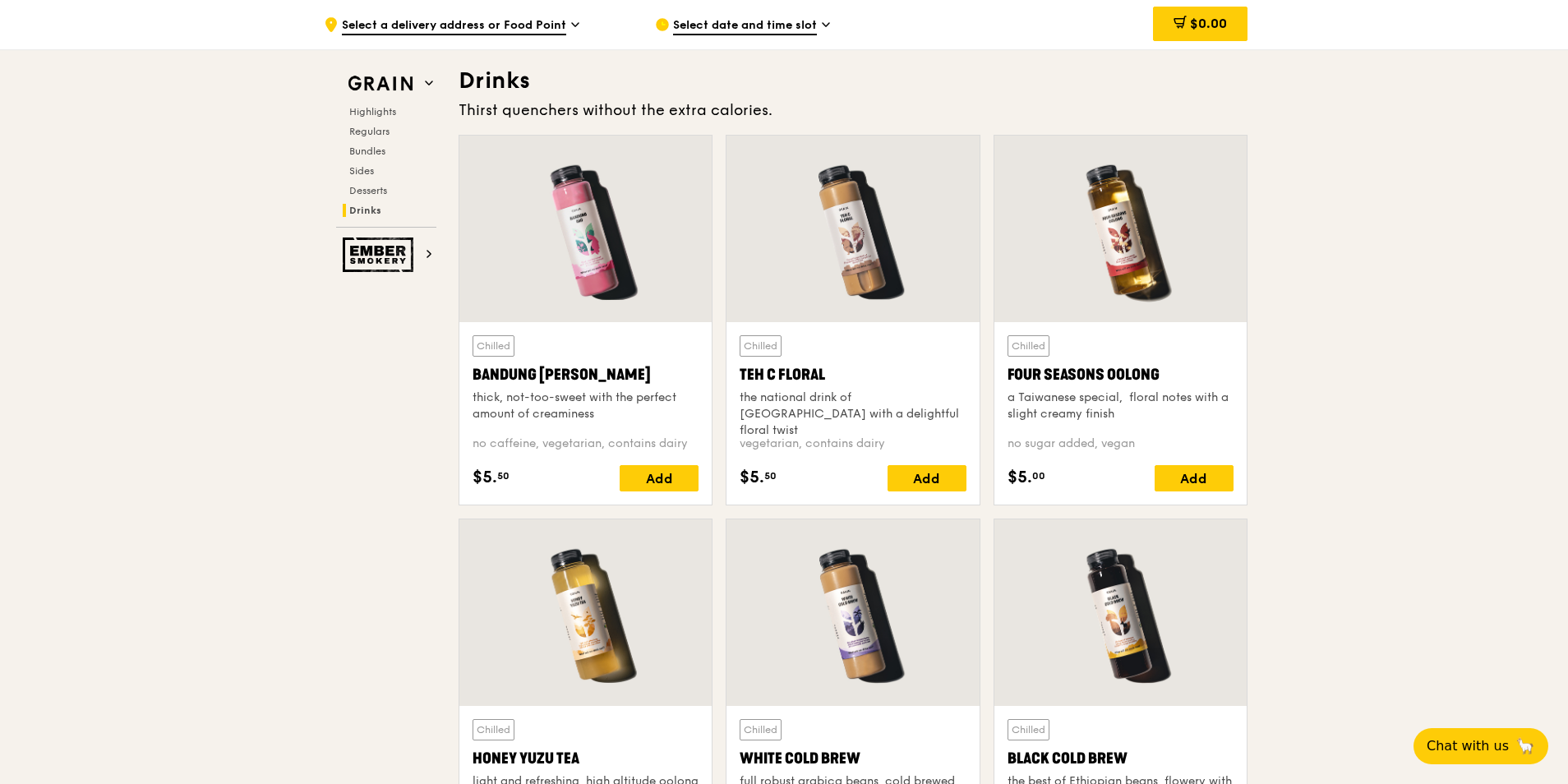
scroll to position [5852, 0]
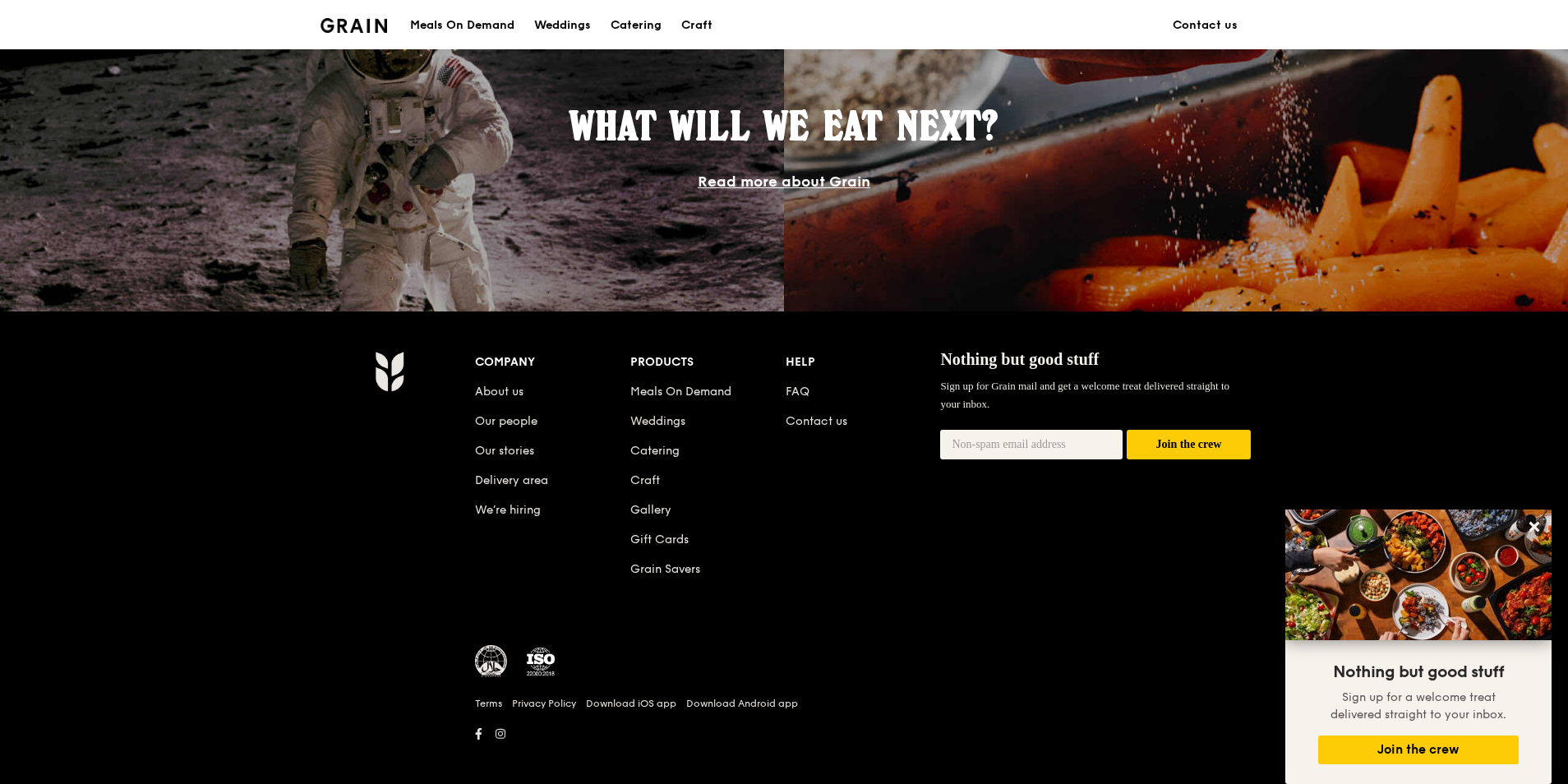
scroll to position [1397, 0]
click at [673, 562] on link "Grain Savers" at bounding box center [665, 568] width 70 height 14
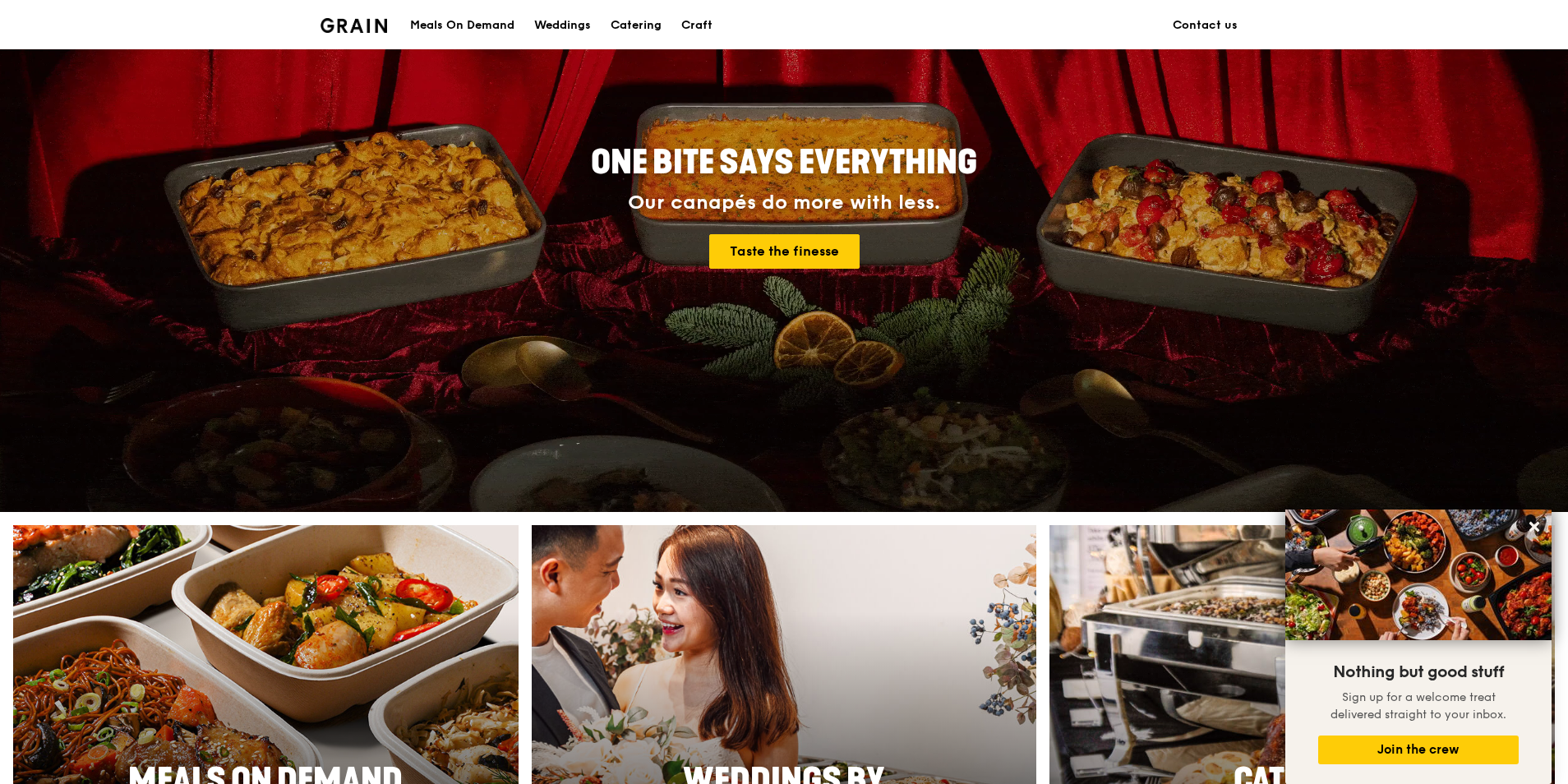
scroll to position [246, 0]
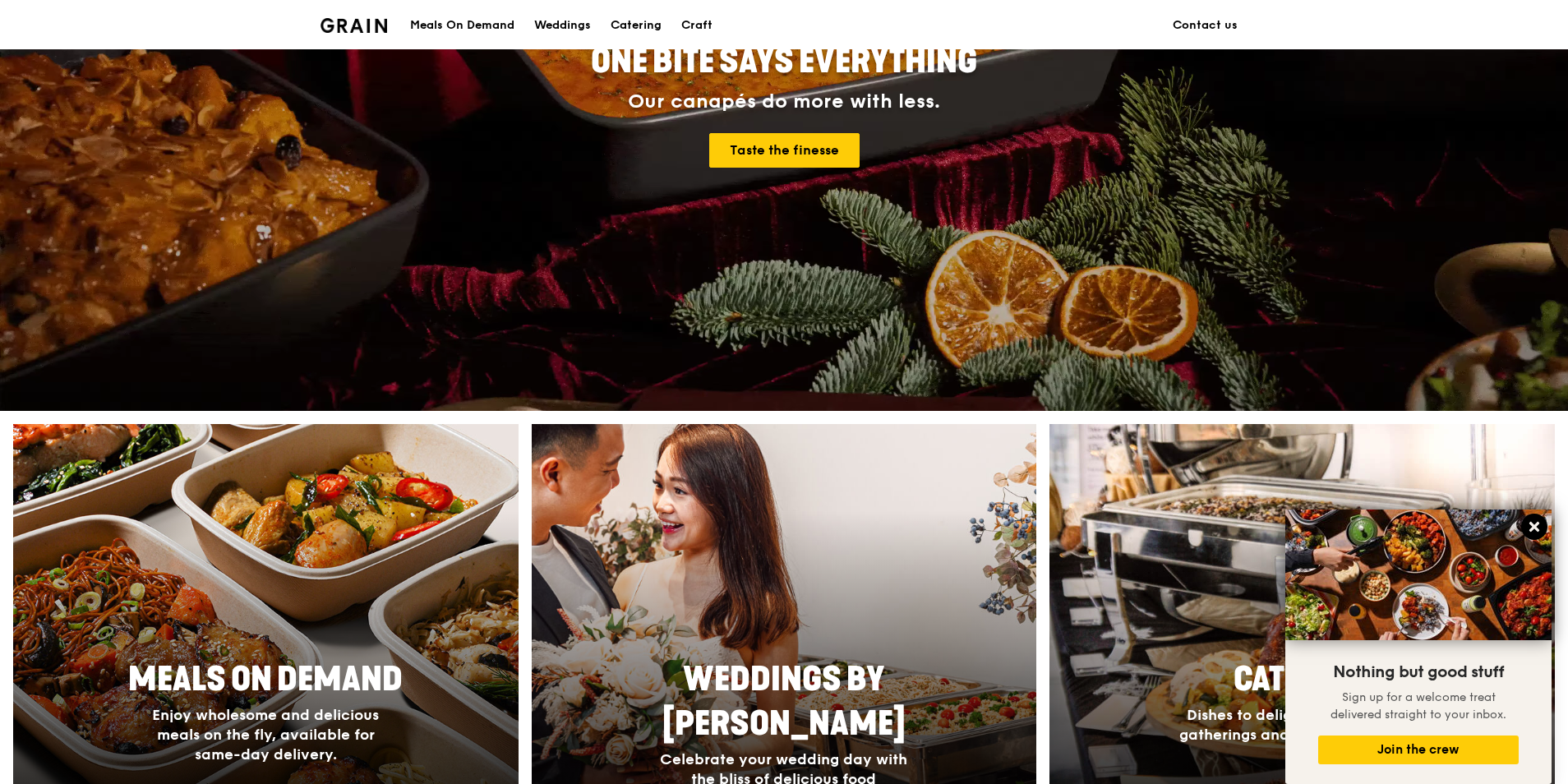
click at [1534, 528] on icon at bounding box center [1534, 527] width 10 height 10
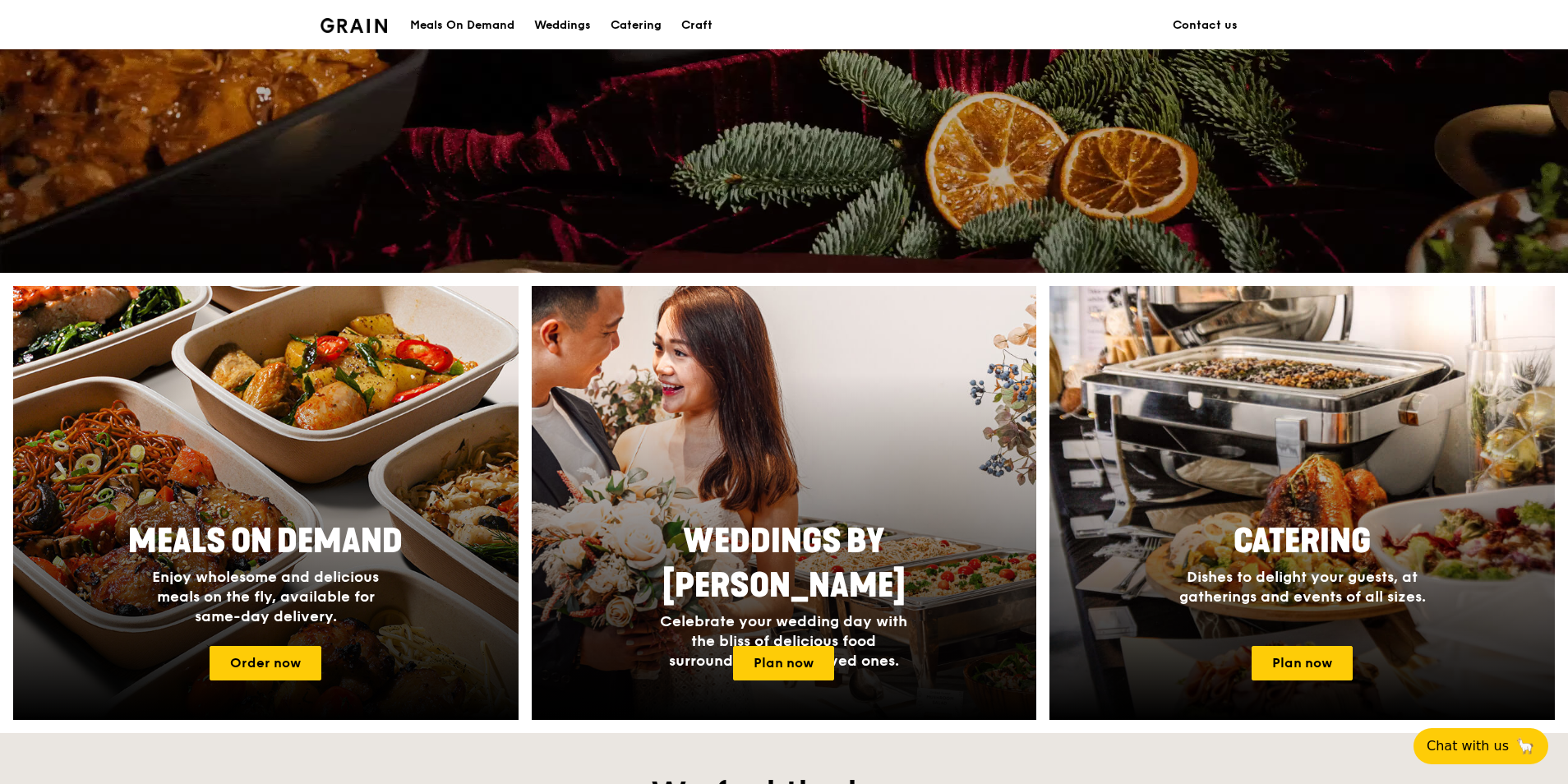
scroll to position [494, 0]
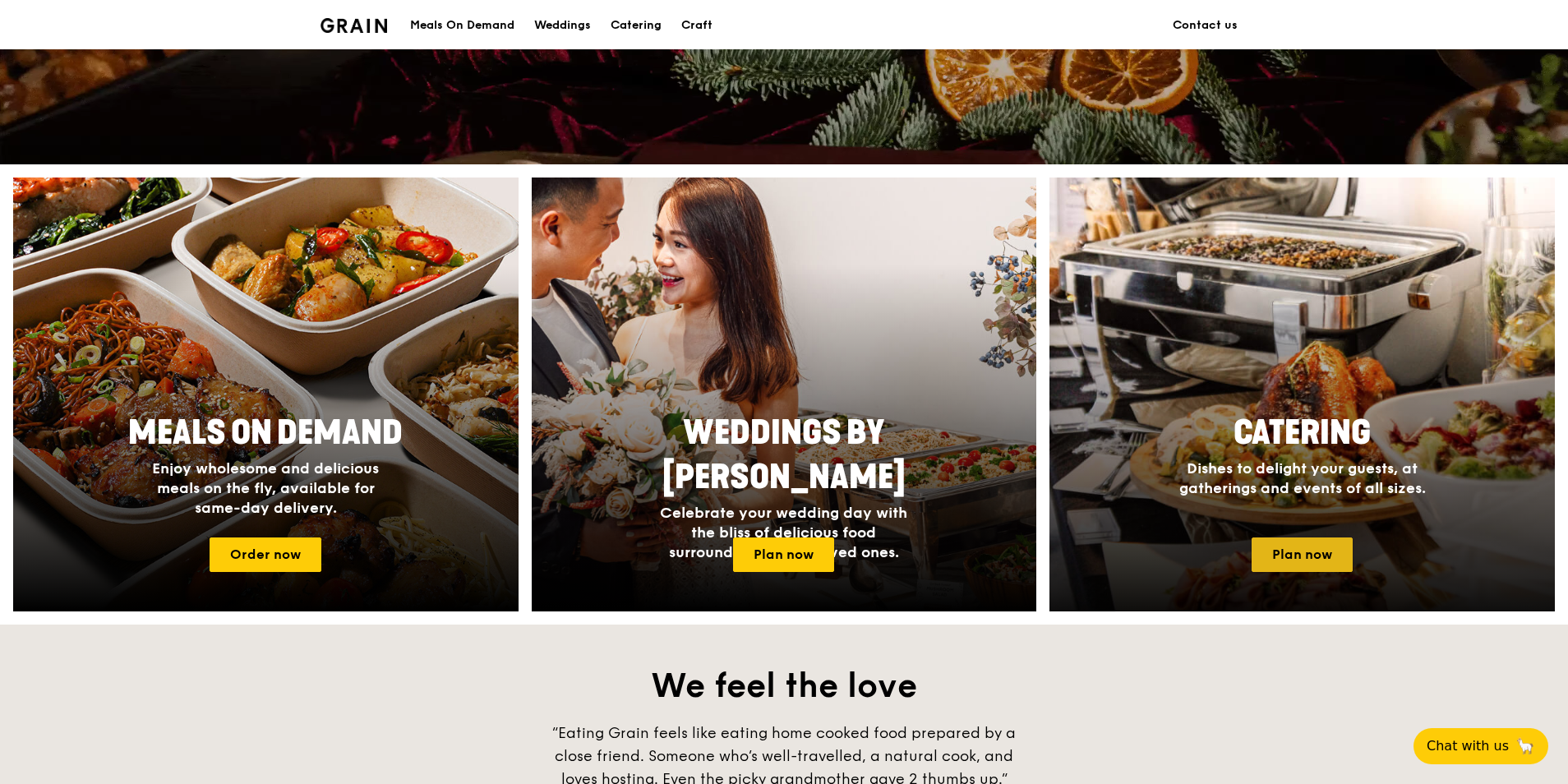
click at [1310, 554] on link "Plan now" at bounding box center [1302, 555] width 101 height 35
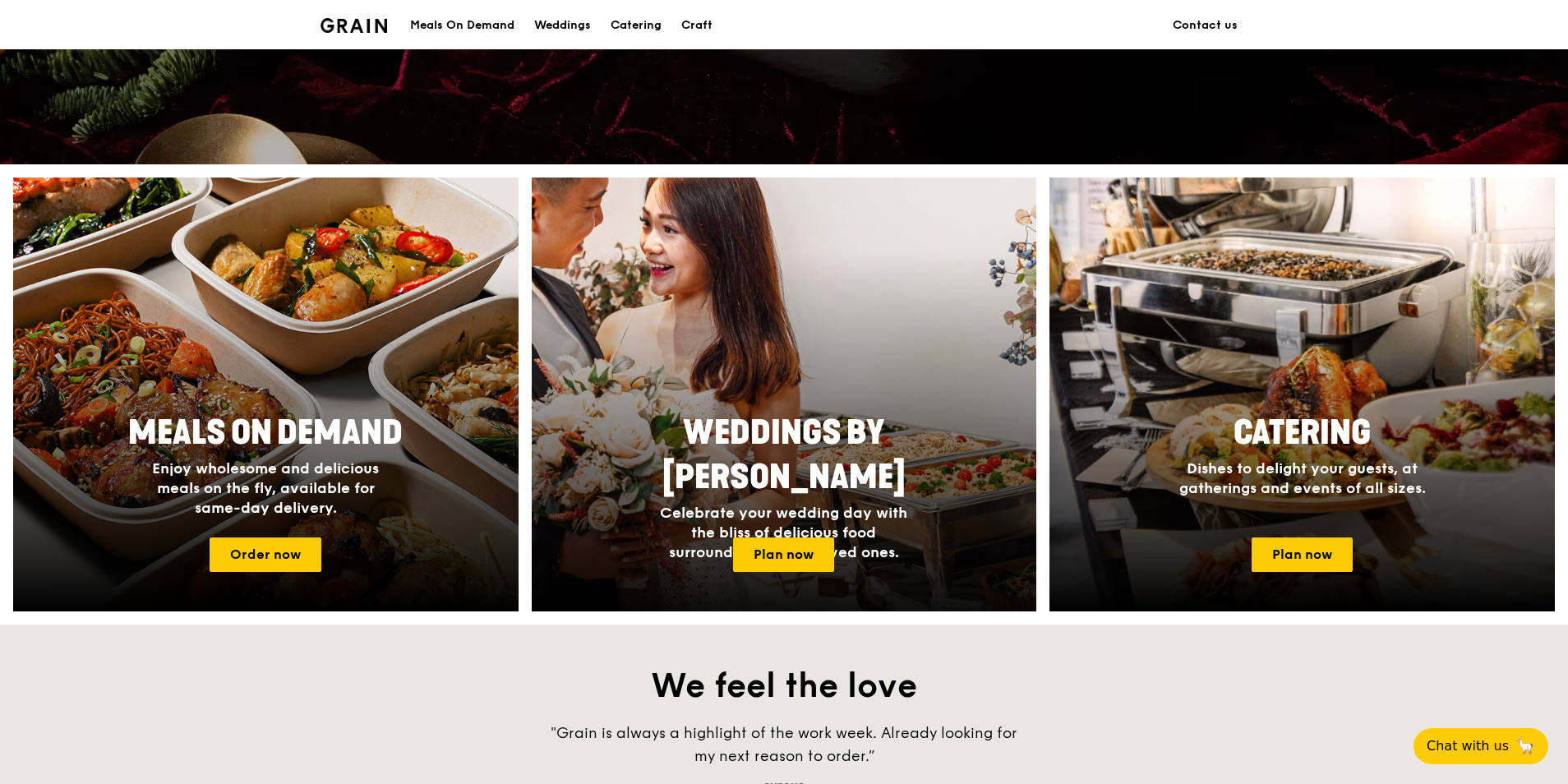
click at [843, 543] on div at bounding box center [784, 395] width 556 height 478
click at [808, 553] on link "Plan now" at bounding box center [784, 555] width 101 height 35
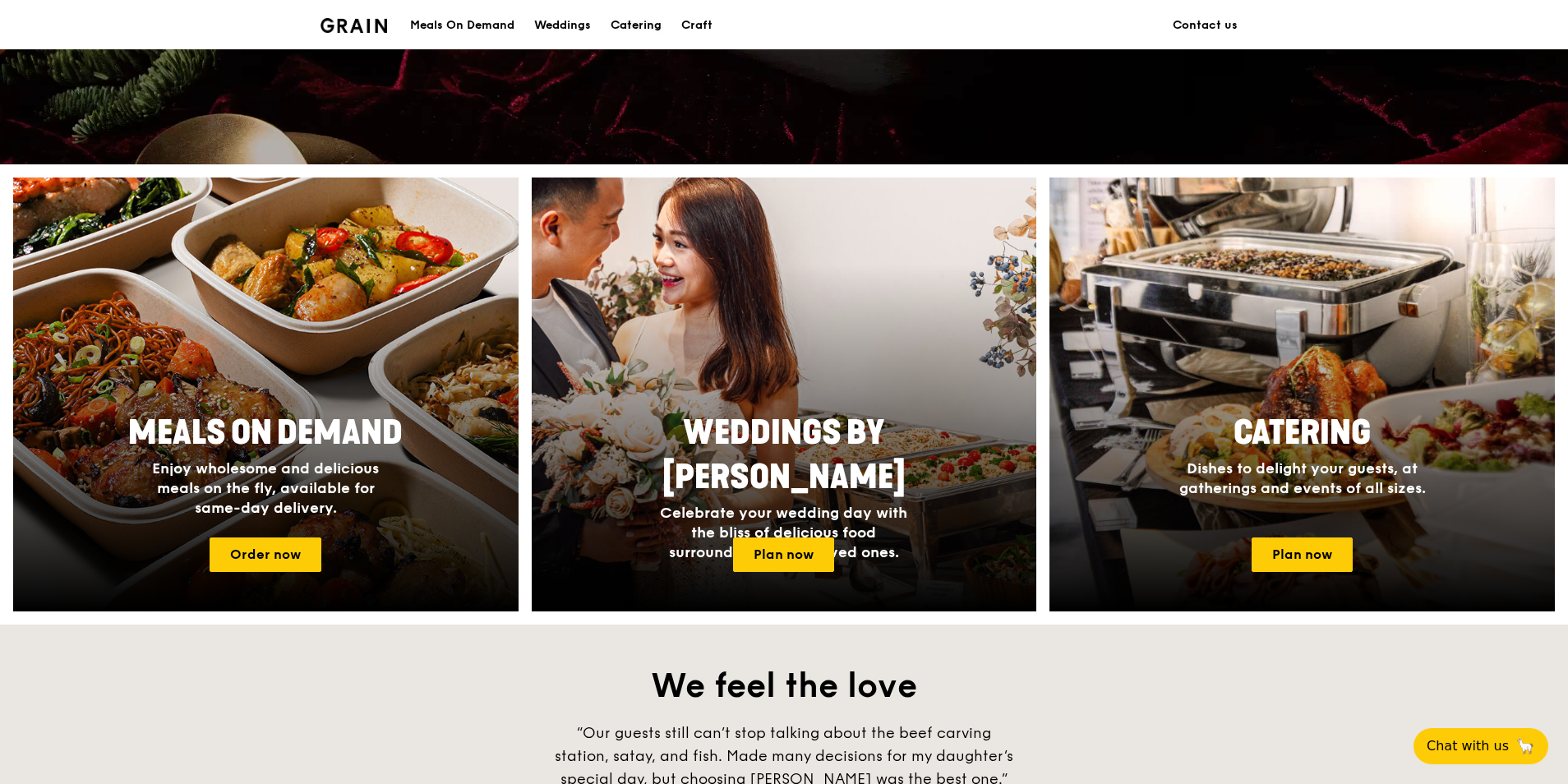
click at [646, 22] on div "Catering" at bounding box center [635, 25] width 51 height 49
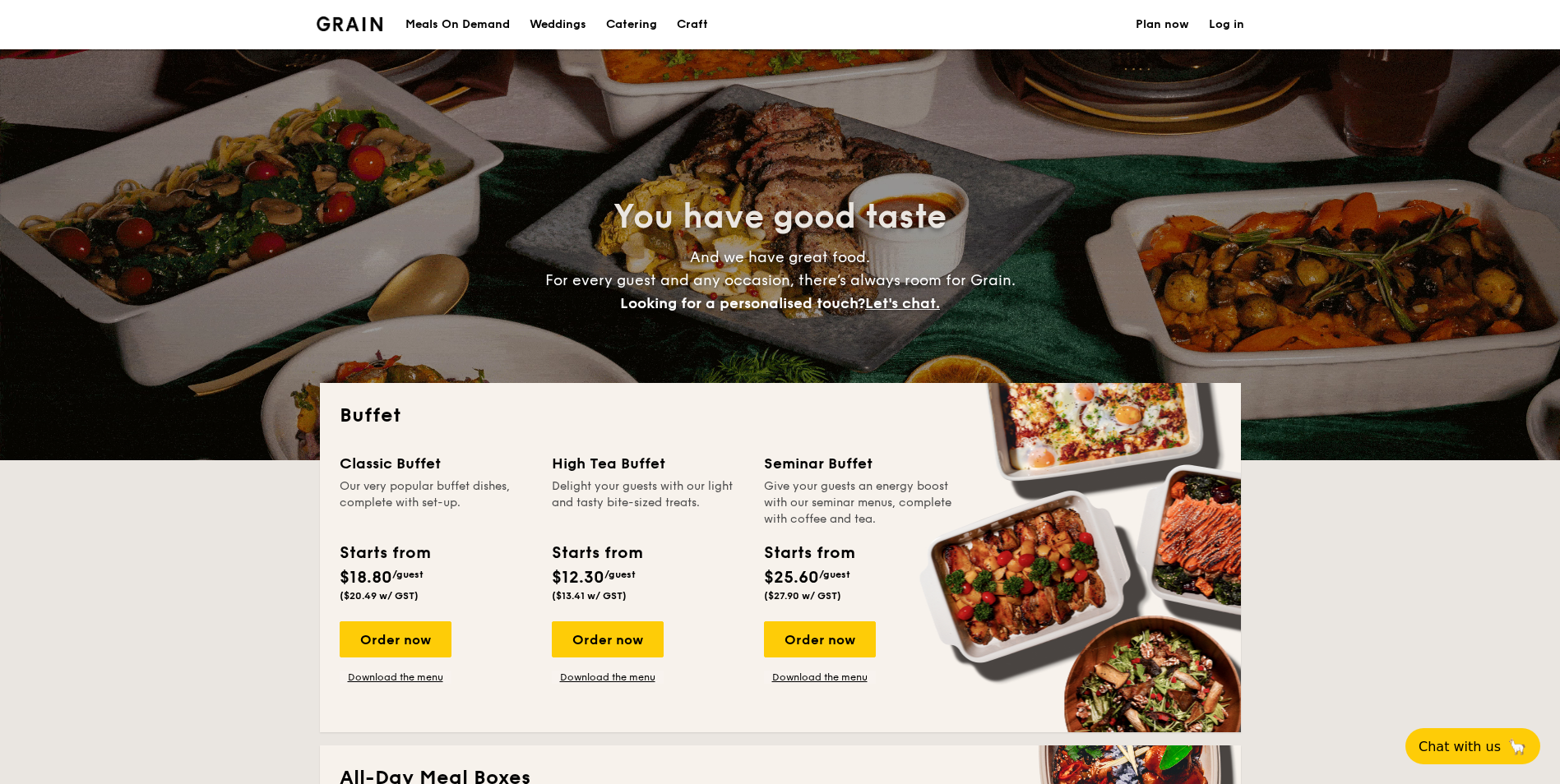
select select
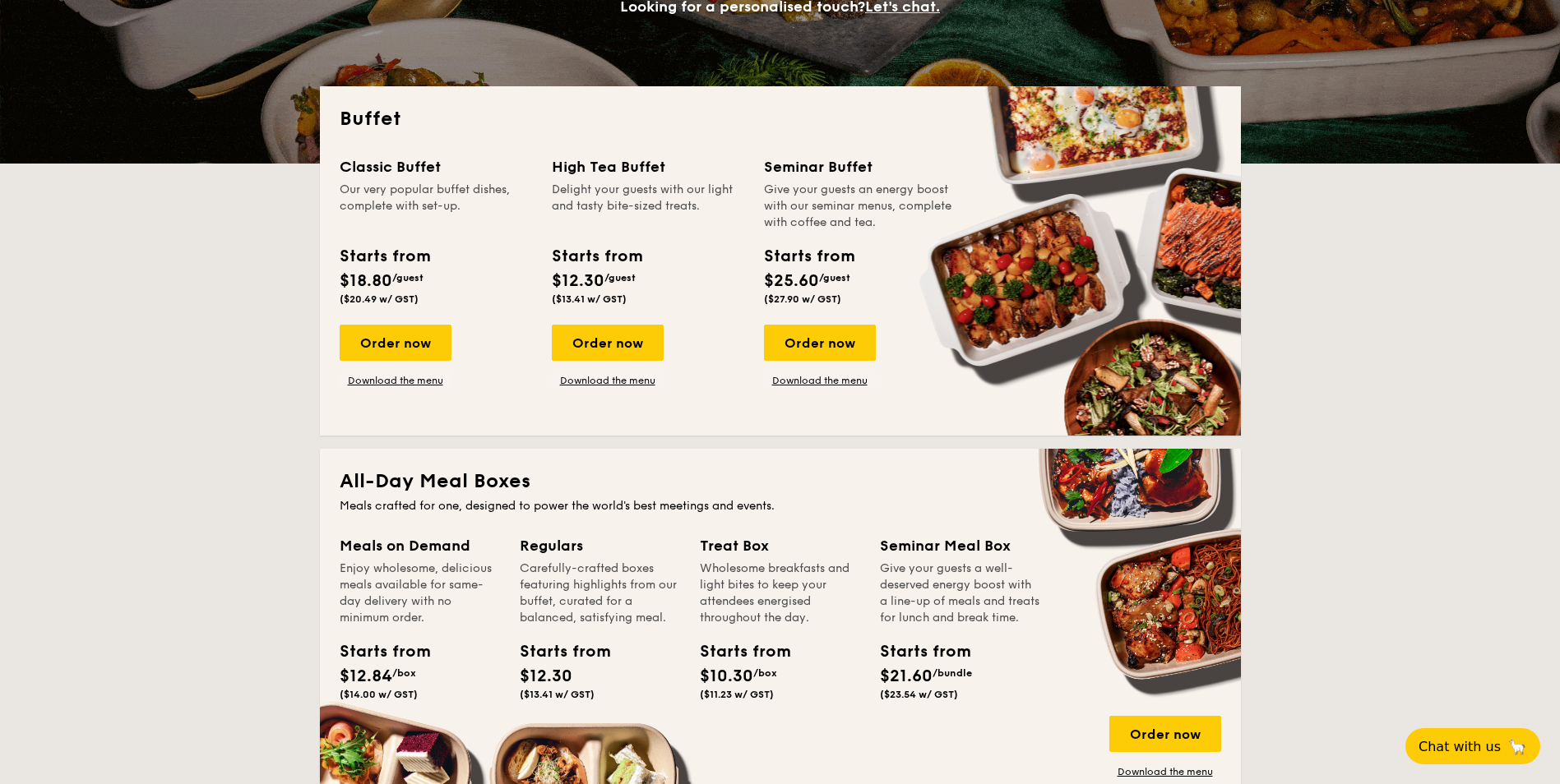
scroll to position [411, 0]
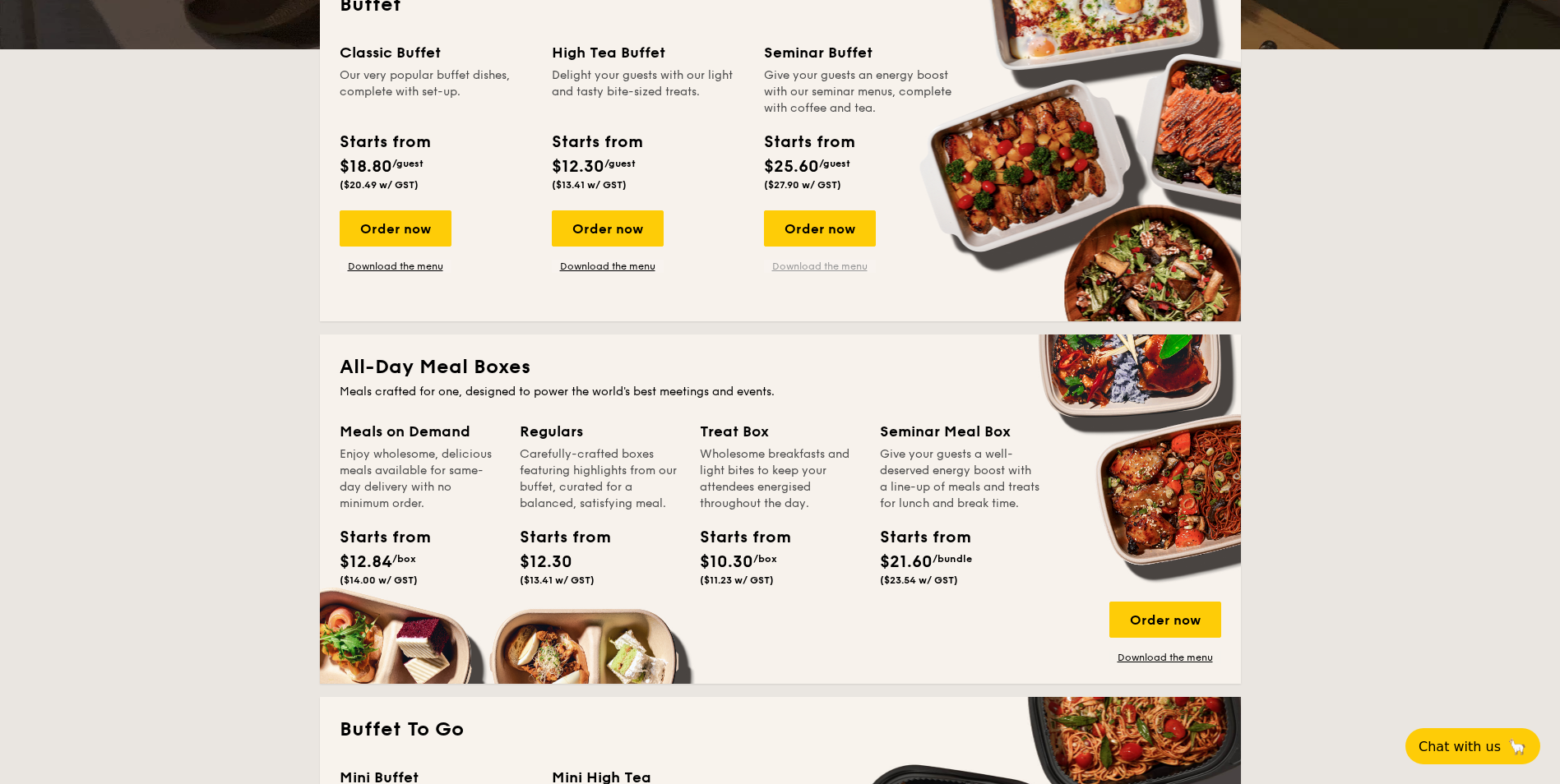
click at [838, 264] on link "Download the menu" at bounding box center [819, 266] width 112 height 13
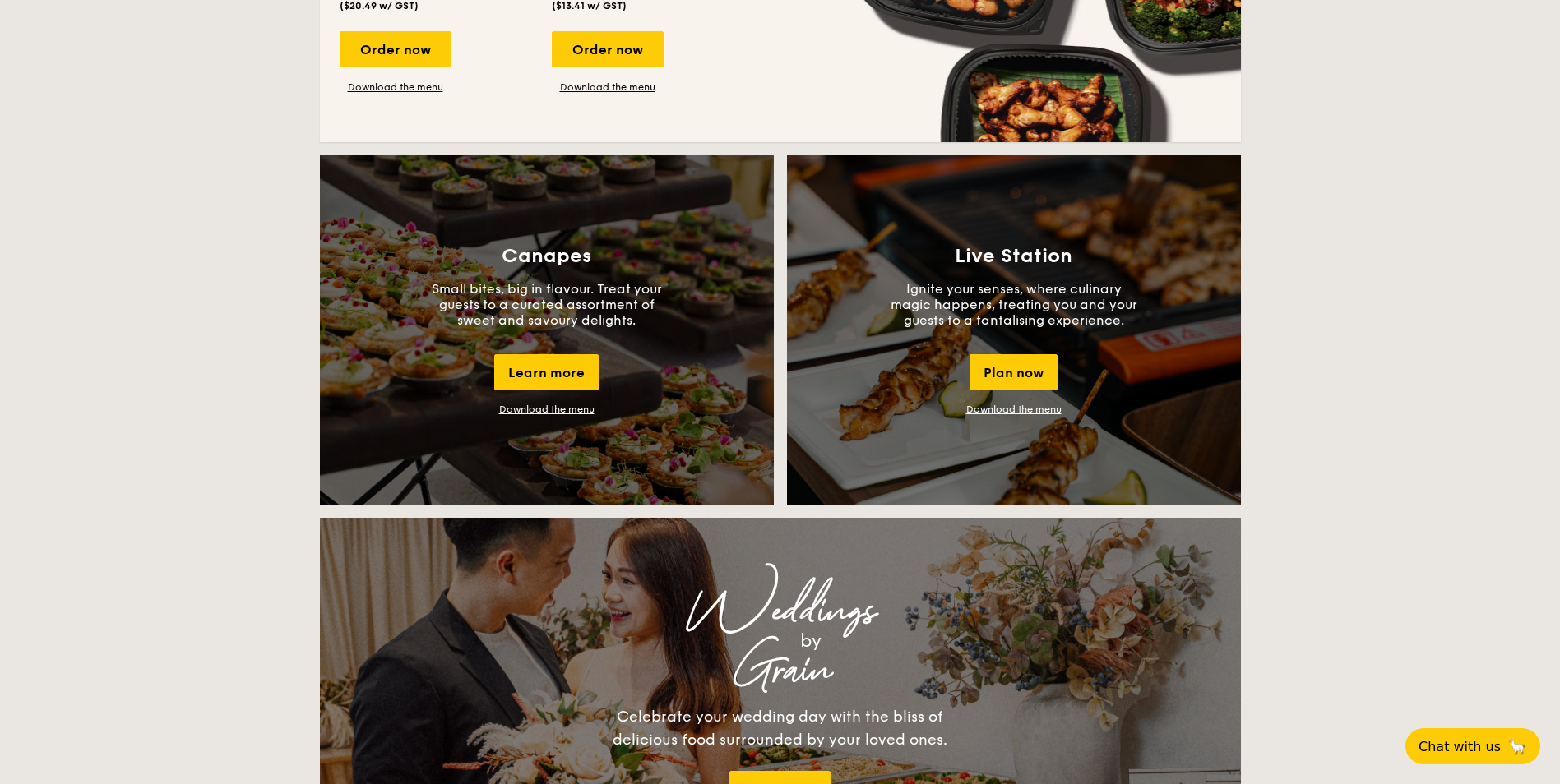
scroll to position [1562, 0]
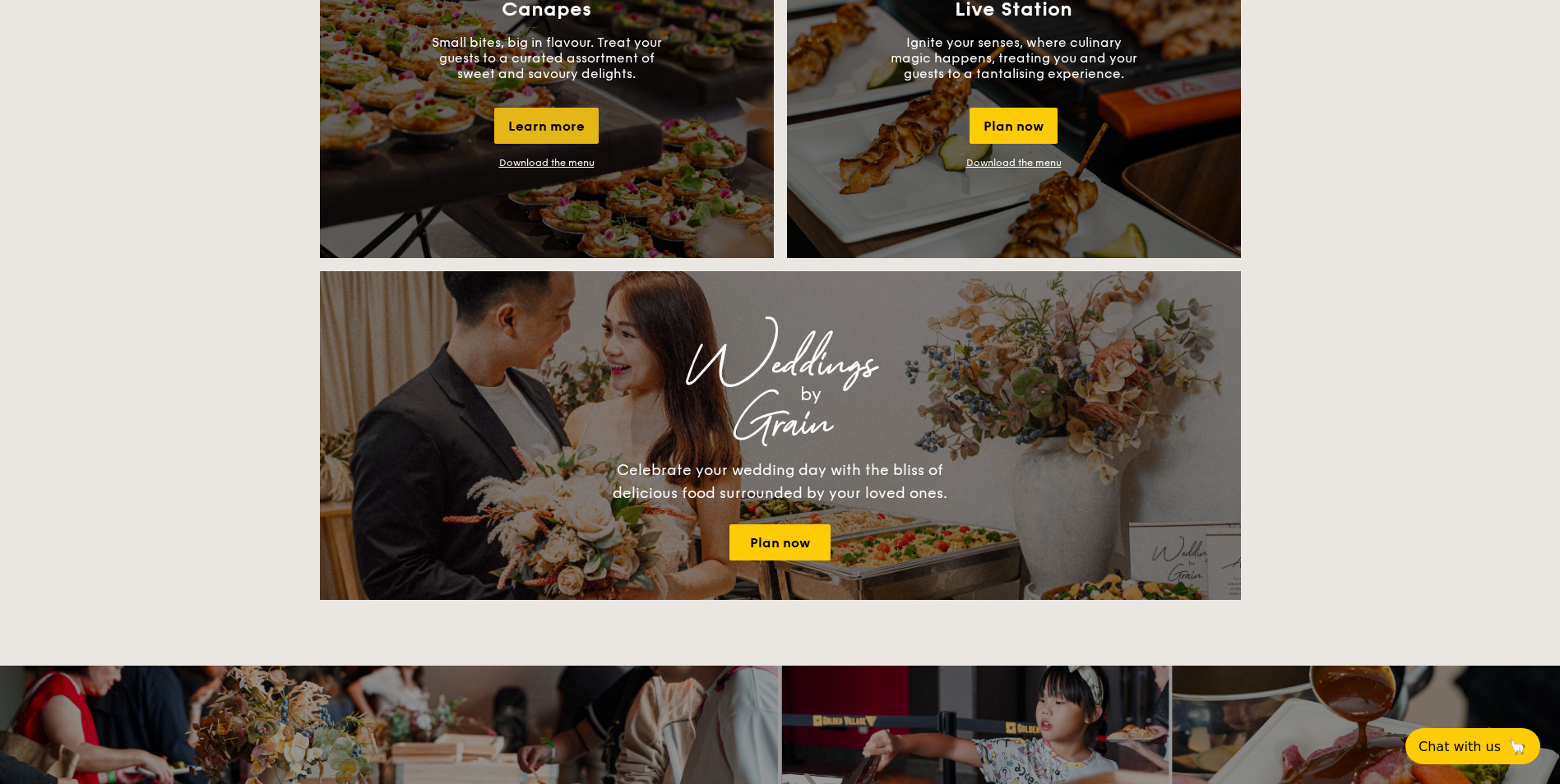
click at [549, 120] on div "Learn more" at bounding box center [546, 126] width 105 height 37
